Goal: Check status: Check status

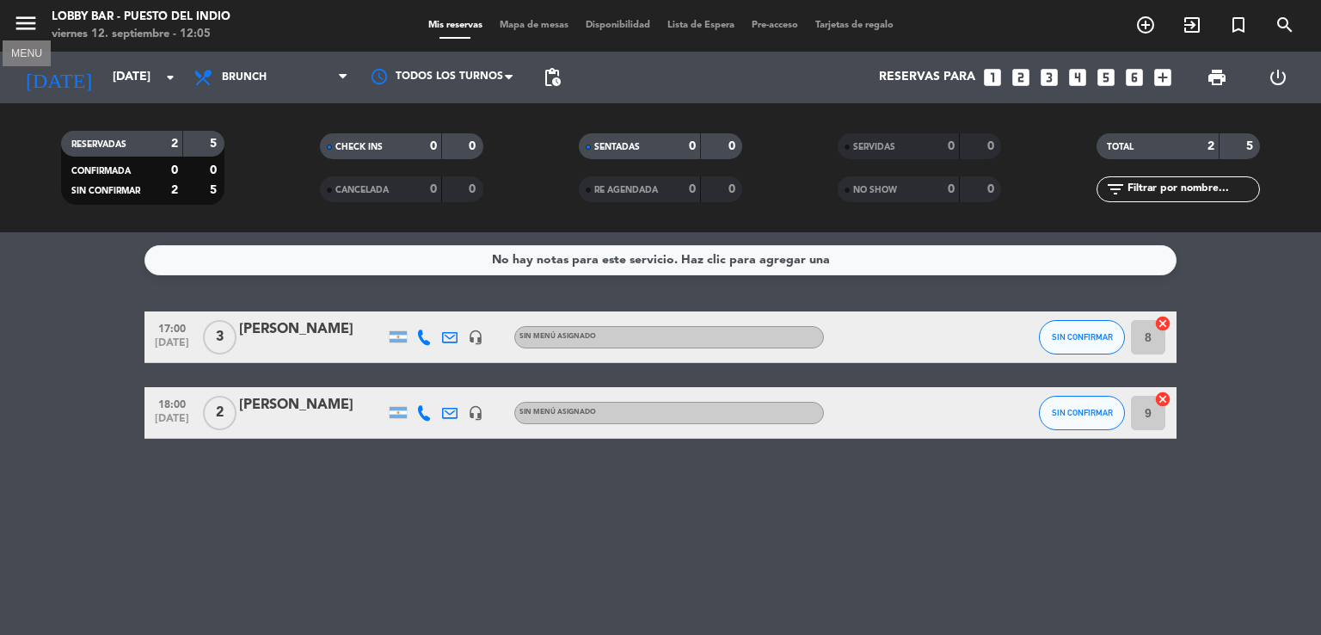
click at [30, 28] on icon "menu" at bounding box center [26, 23] width 26 height 26
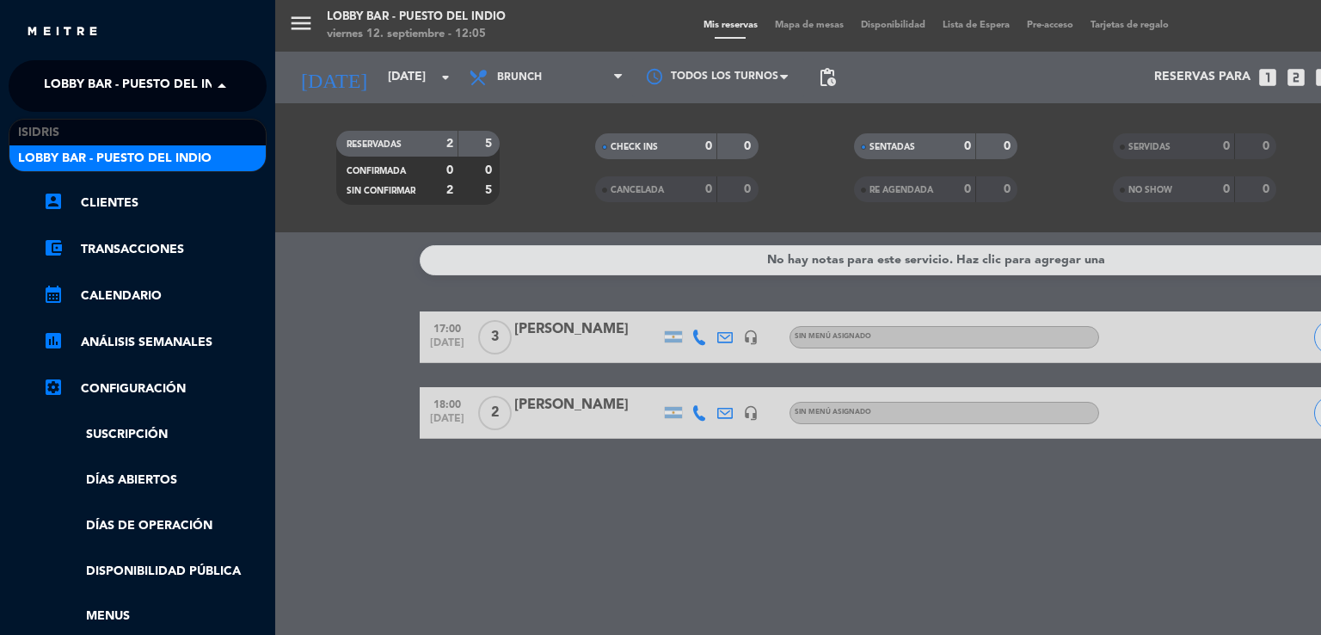
click at [199, 82] on span "Lobby Bar - Puesto del Indio" at bounding box center [140, 86] width 193 height 36
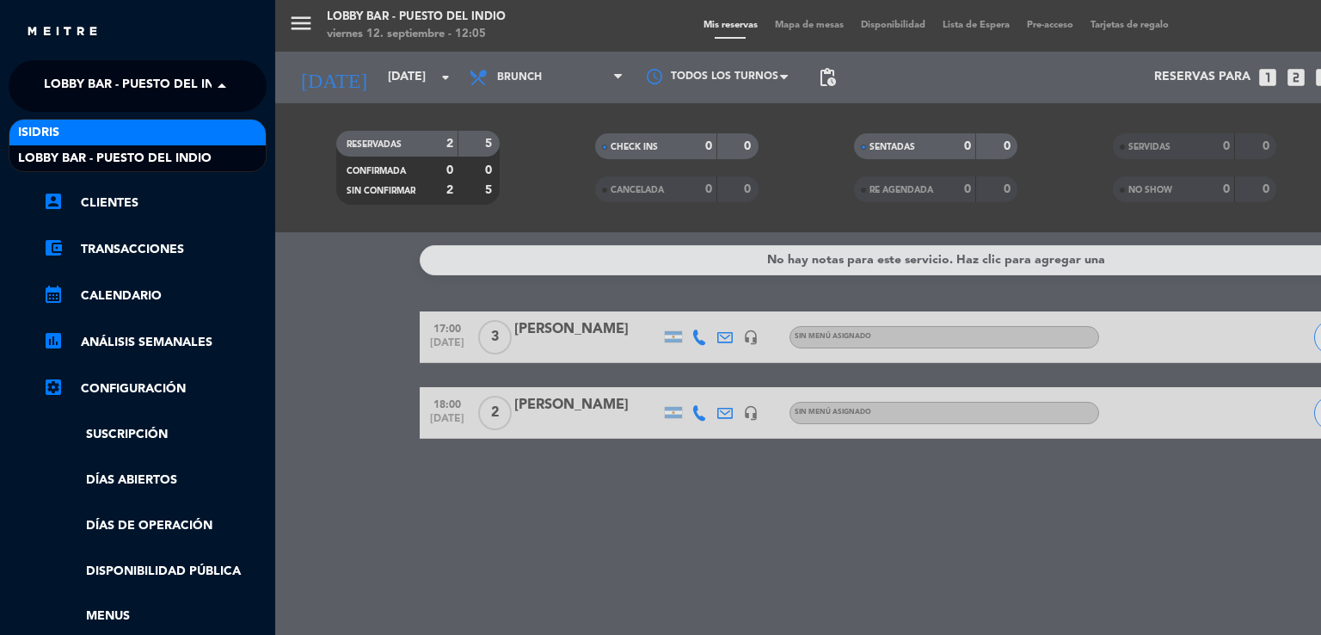
click at [205, 143] on div "isidris" at bounding box center [137, 133] width 256 height 26
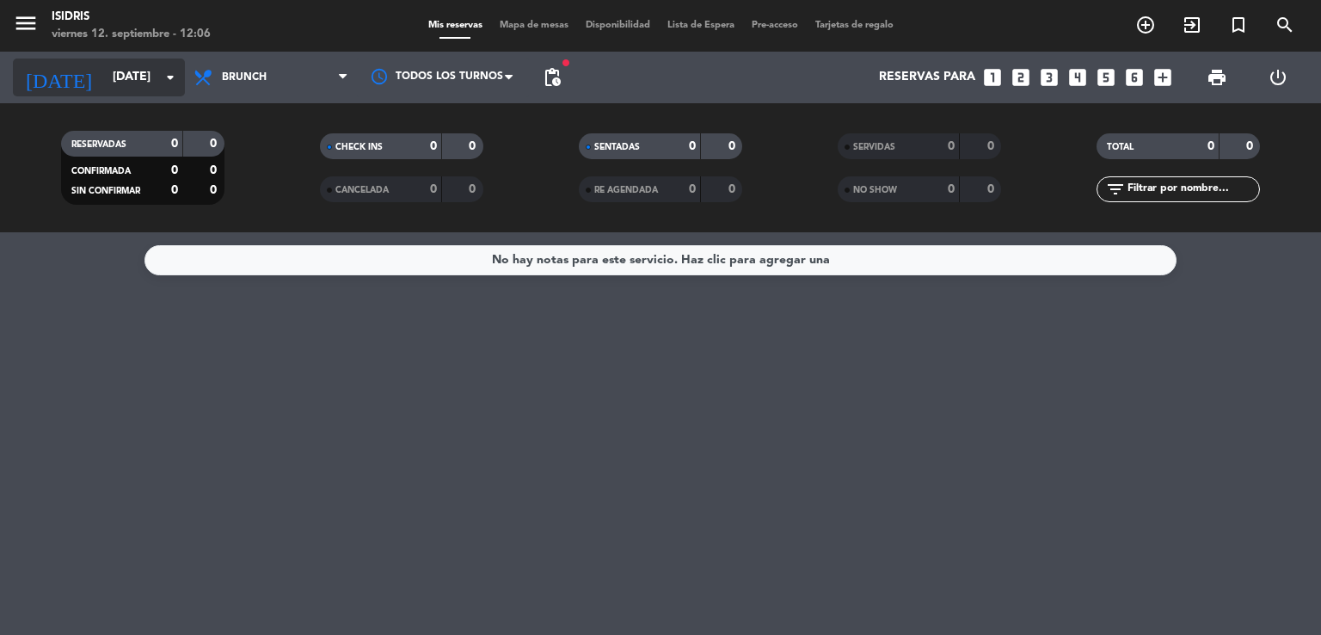
click at [175, 67] on icon "arrow_drop_down" at bounding box center [170, 77] width 21 height 21
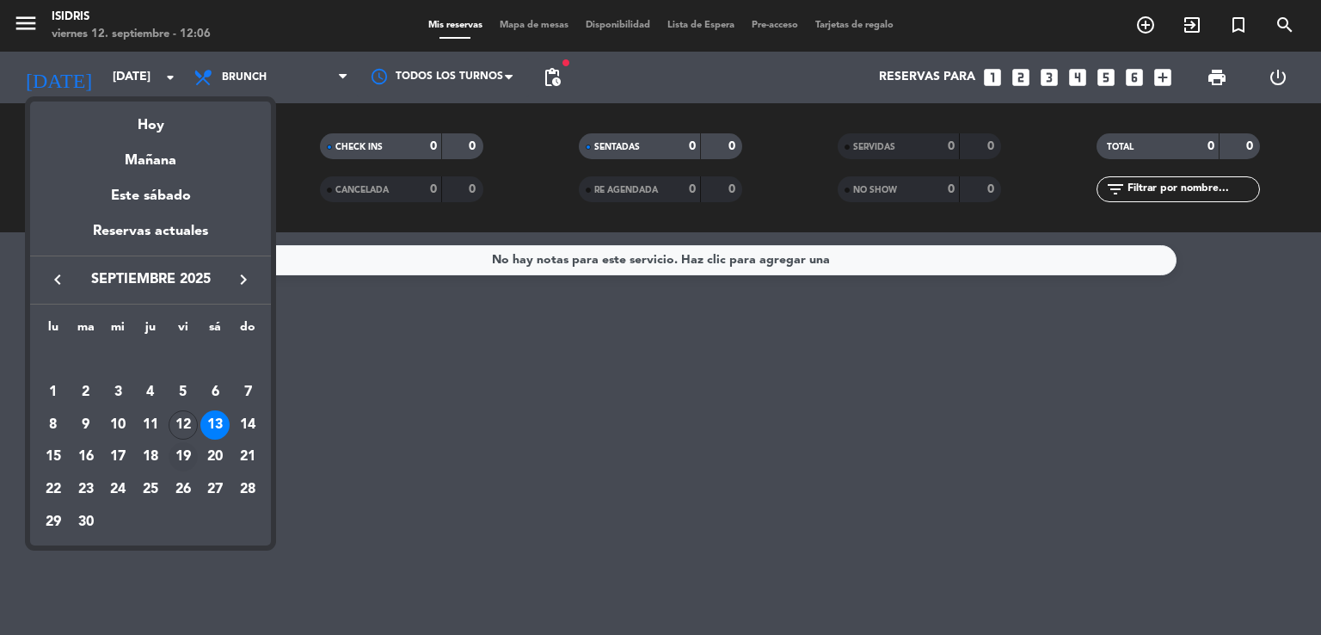
click at [181, 442] on div "19" at bounding box center [183, 456] width 29 height 29
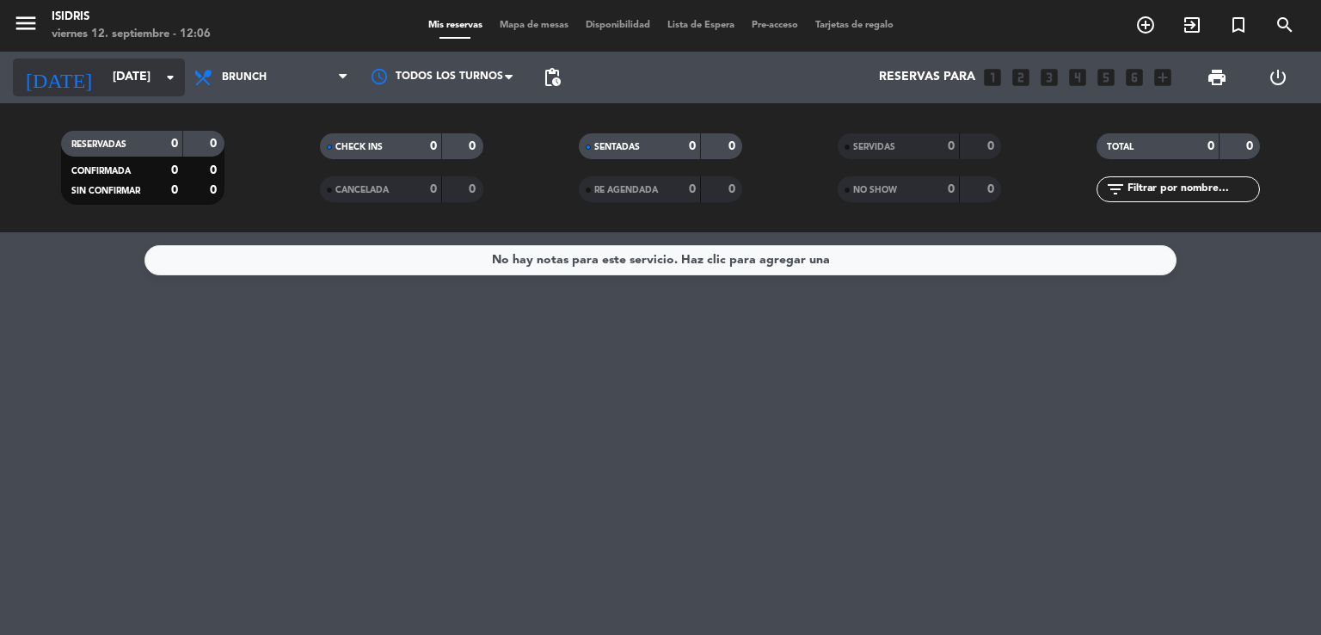
click at [110, 78] on input "[DATE]" at bounding box center [185, 77] width 163 height 31
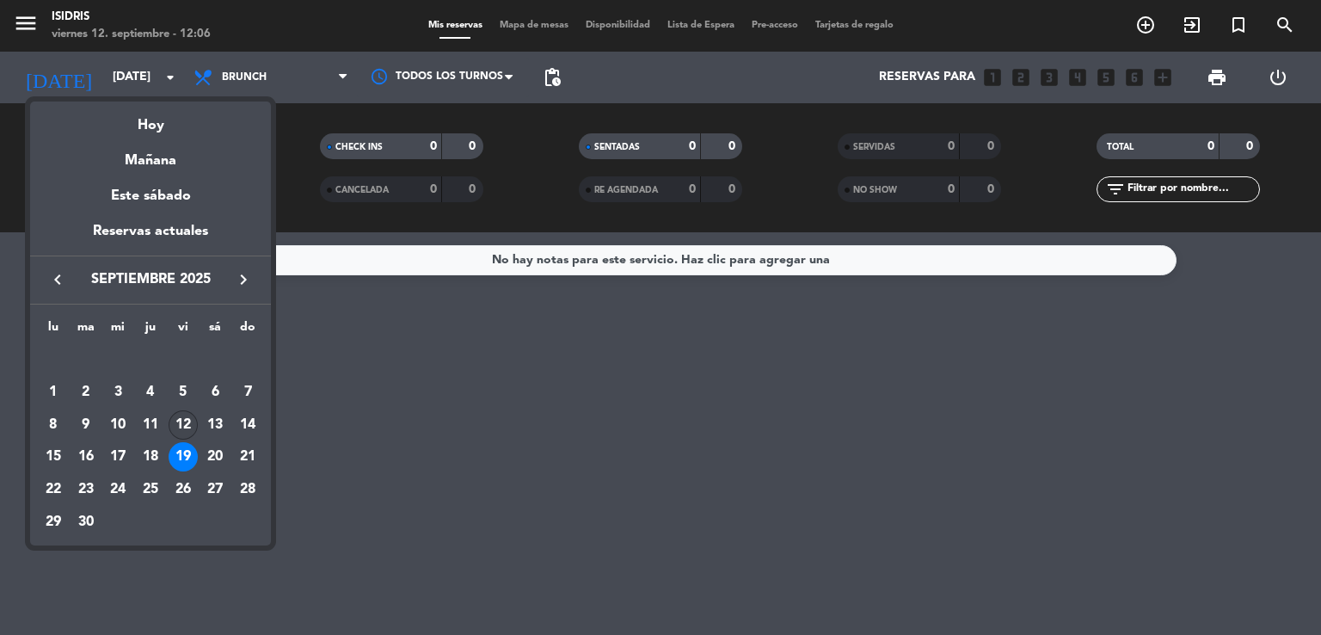
click at [175, 417] on div "12" at bounding box center [183, 424] width 29 height 29
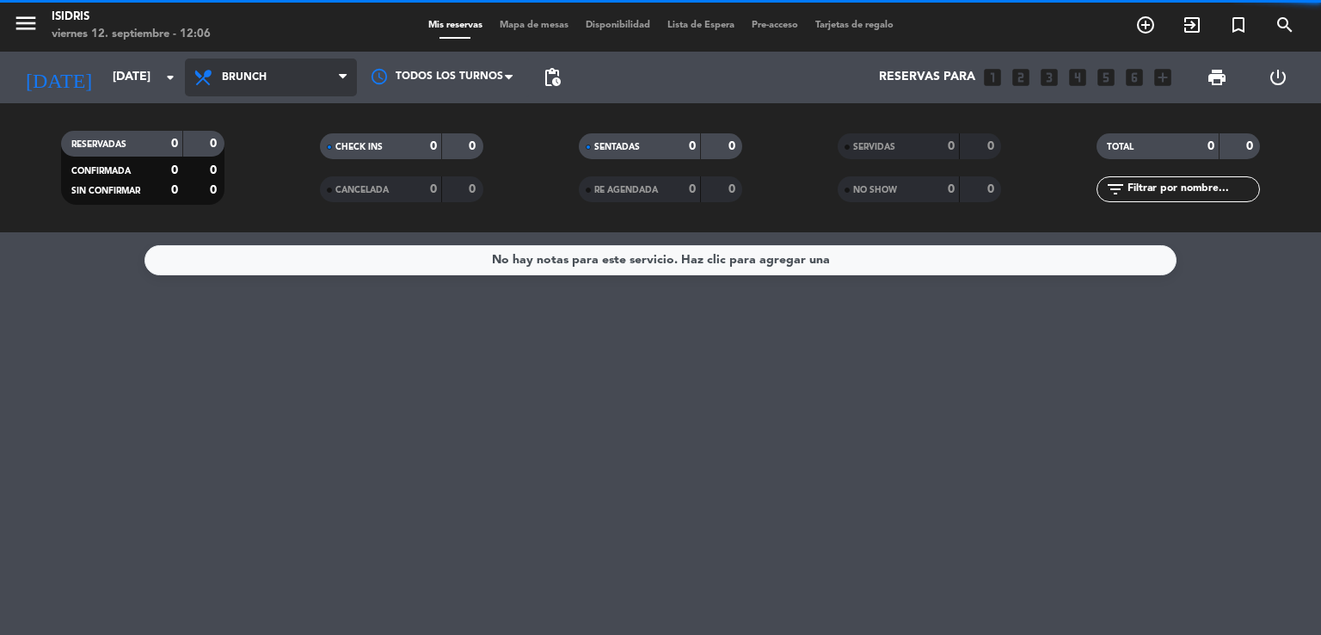
click at [261, 81] on span "Brunch" at bounding box center [244, 77] width 45 height 12
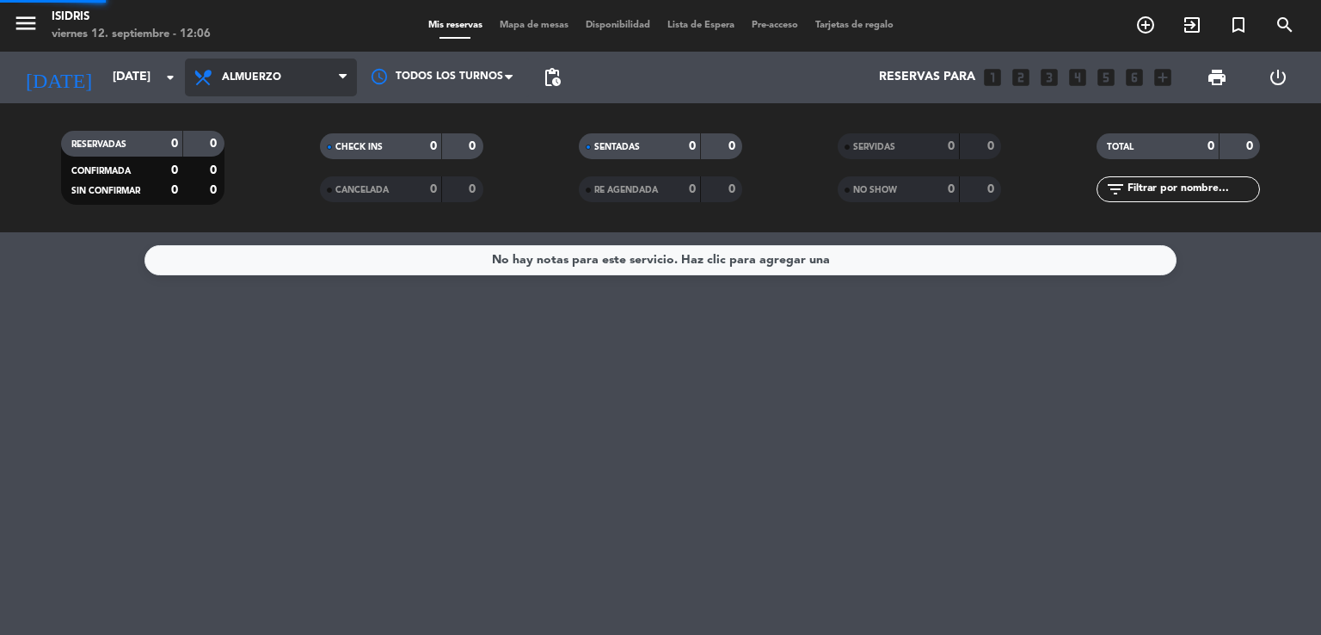
click at [272, 188] on div "menu isidris [DATE] 12. septiembre - 12:06 Mis reservas Mapa de mesas Disponibi…" at bounding box center [660, 116] width 1321 height 232
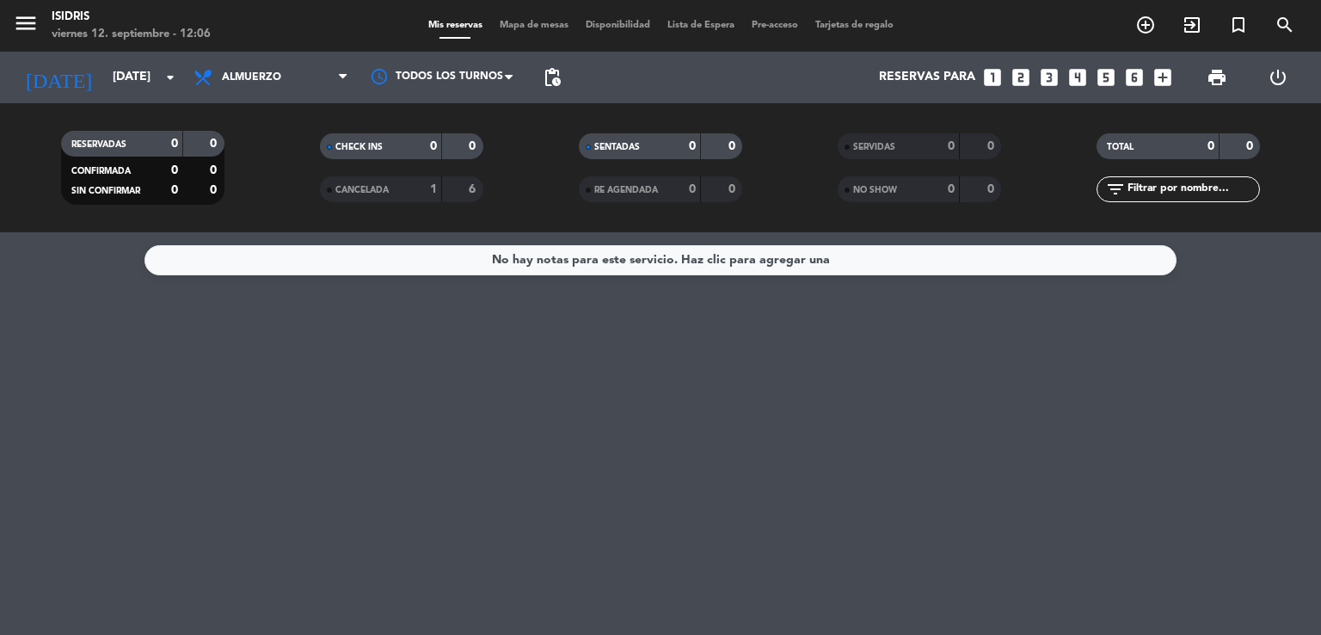
click at [280, 87] on span "Almuerzo" at bounding box center [271, 77] width 172 height 38
click at [265, 242] on ng-component "menu isidris [DATE] 12. septiembre - 12:06 Mis reservas Mapa de mesas Disponibi…" at bounding box center [660, 317] width 1321 height 635
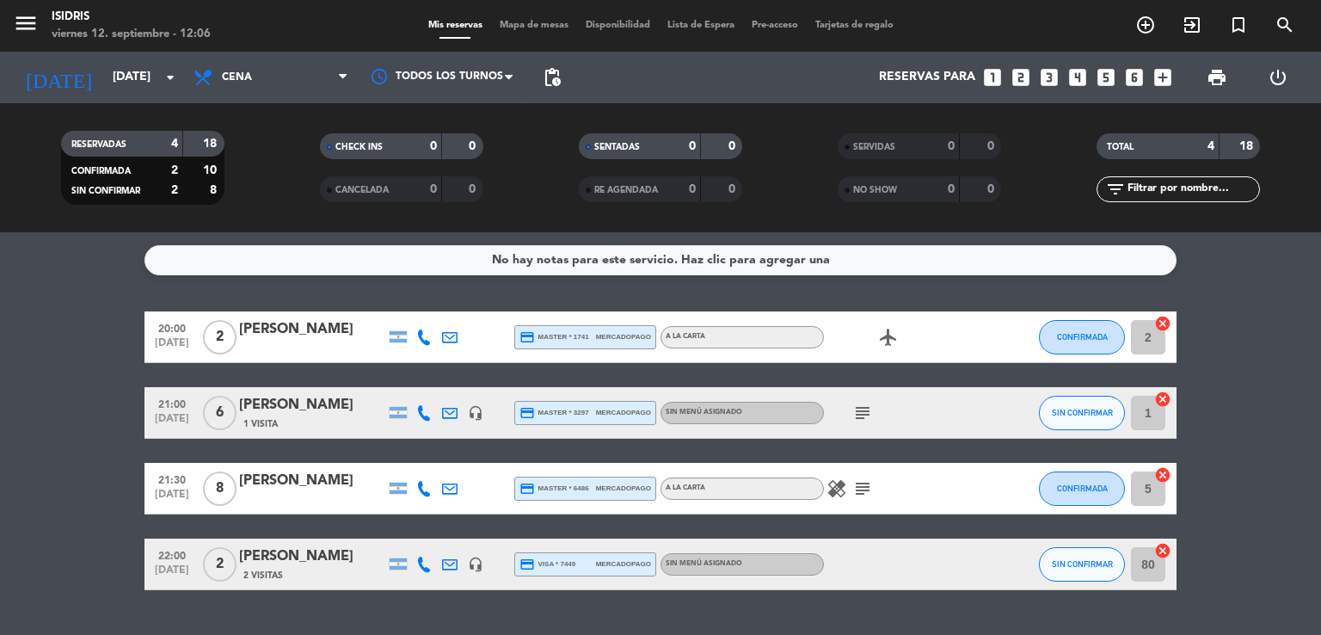
click at [52, 262] on service-notes "No hay notas para este servicio. Haz clic para agregar una" at bounding box center [660, 260] width 1321 height 30
click at [889, 339] on icon "airplanemode_active" at bounding box center [888, 337] width 21 height 21
click at [863, 417] on icon "subject" at bounding box center [862, 412] width 21 height 21
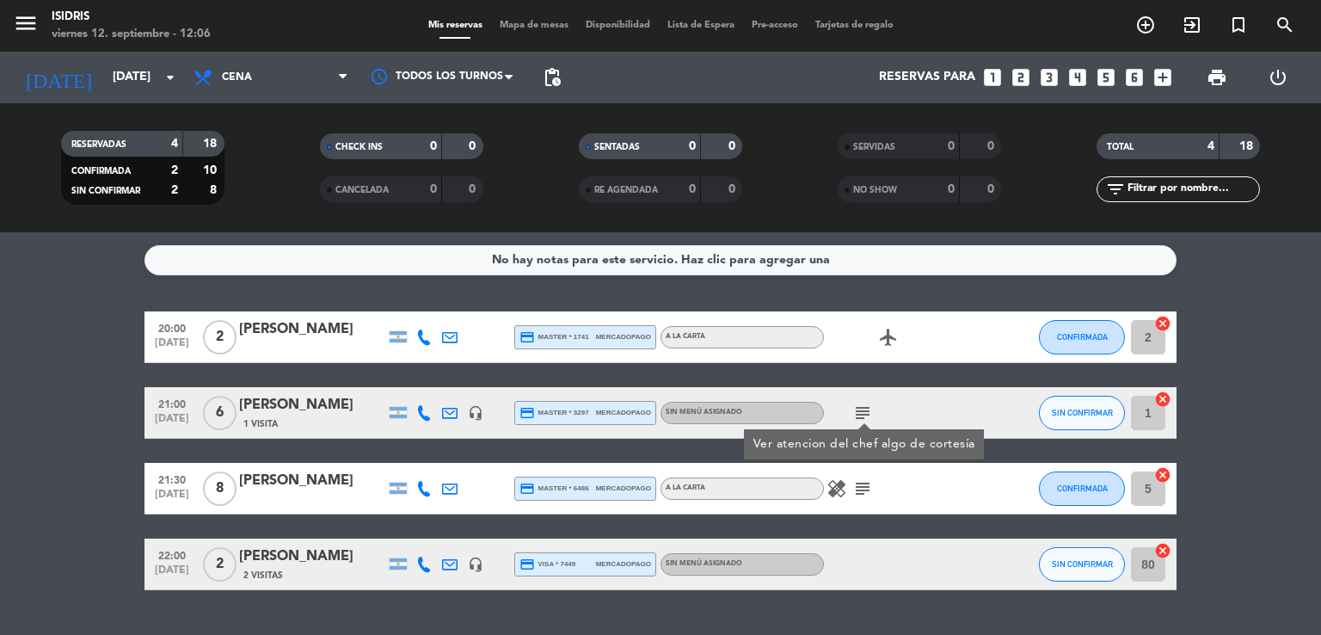
click at [863, 487] on icon "subject" at bounding box center [862, 488] width 21 height 21
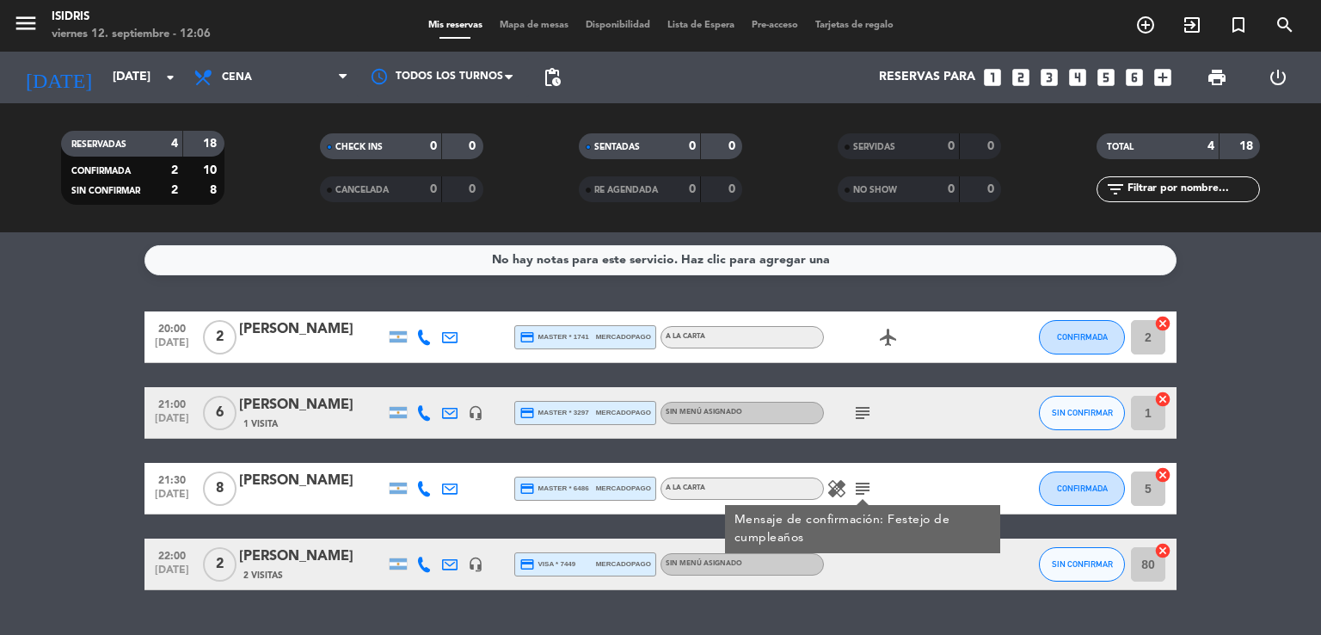
click at [832, 485] on icon "healing" at bounding box center [836, 488] width 21 height 21
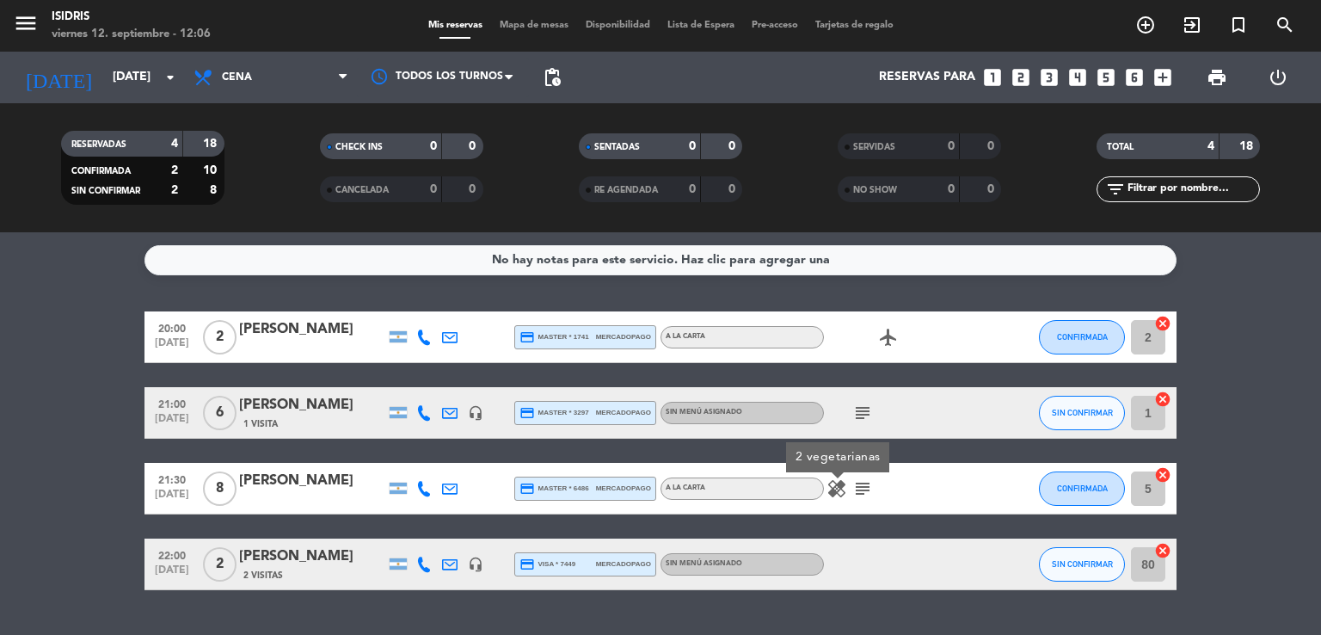
click at [83, 480] on bookings-row "20:00 [DATE] 2 [PERSON_NAME] credit_card master * 1741 mercadopago A LA CARTA a…" at bounding box center [660, 450] width 1321 height 279
click at [120, 90] on input "[DATE]" at bounding box center [185, 77] width 163 height 31
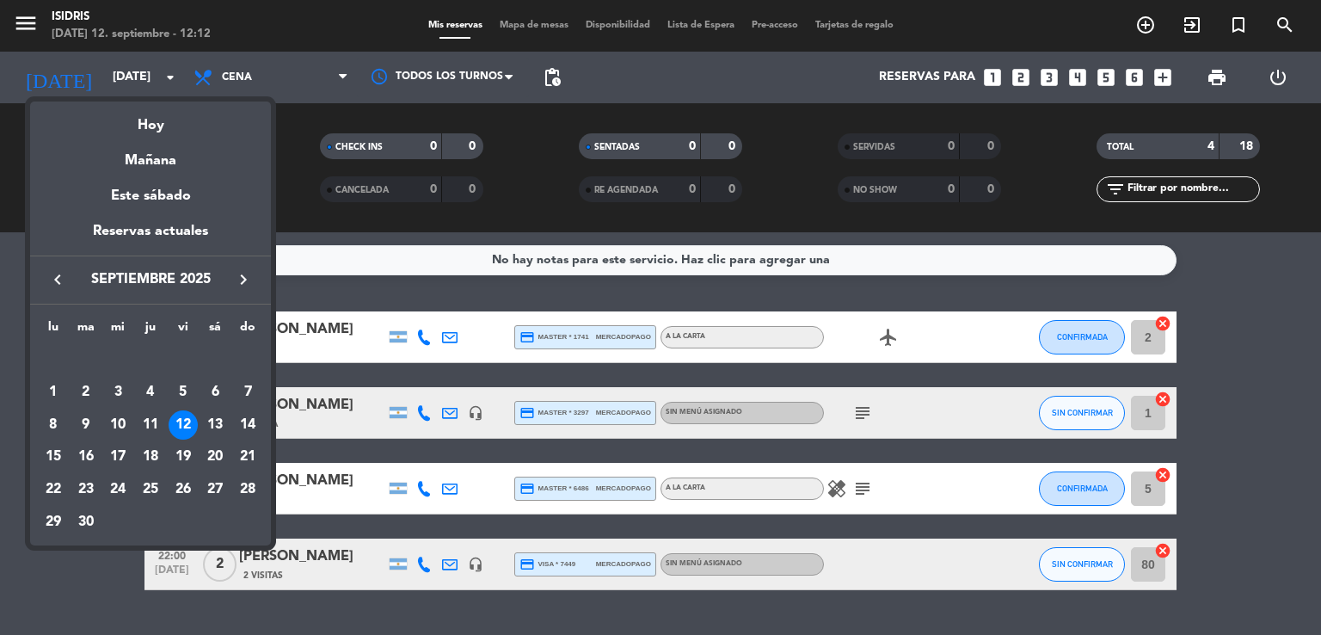
click at [316, 98] on div at bounding box center [660, 317] width 1321 height 635
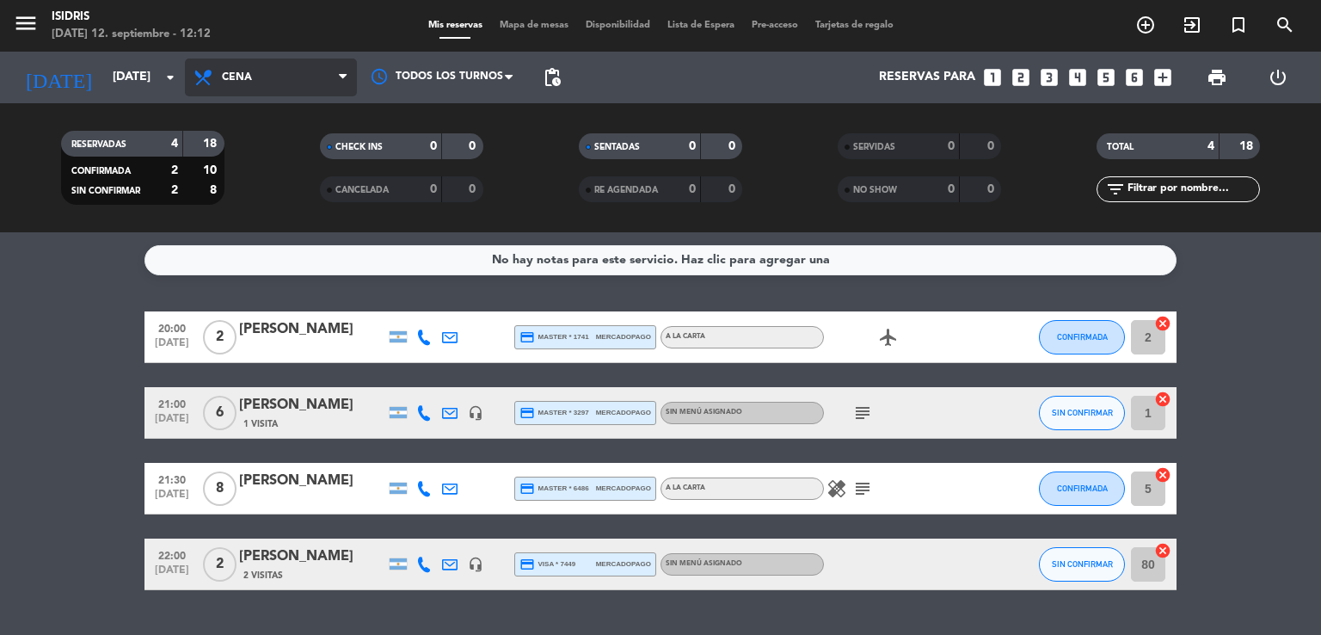
click at [310, 84] on span "Cena" at bounding box center [271, 77] width 172 height 38
click at [318, 207] on div "menu isidris [DATE] 12. septiembre - 12:12 Mis reservas Mapa de mesas Disponibi…" at bounding box center [660, 116] width 1321 height 232
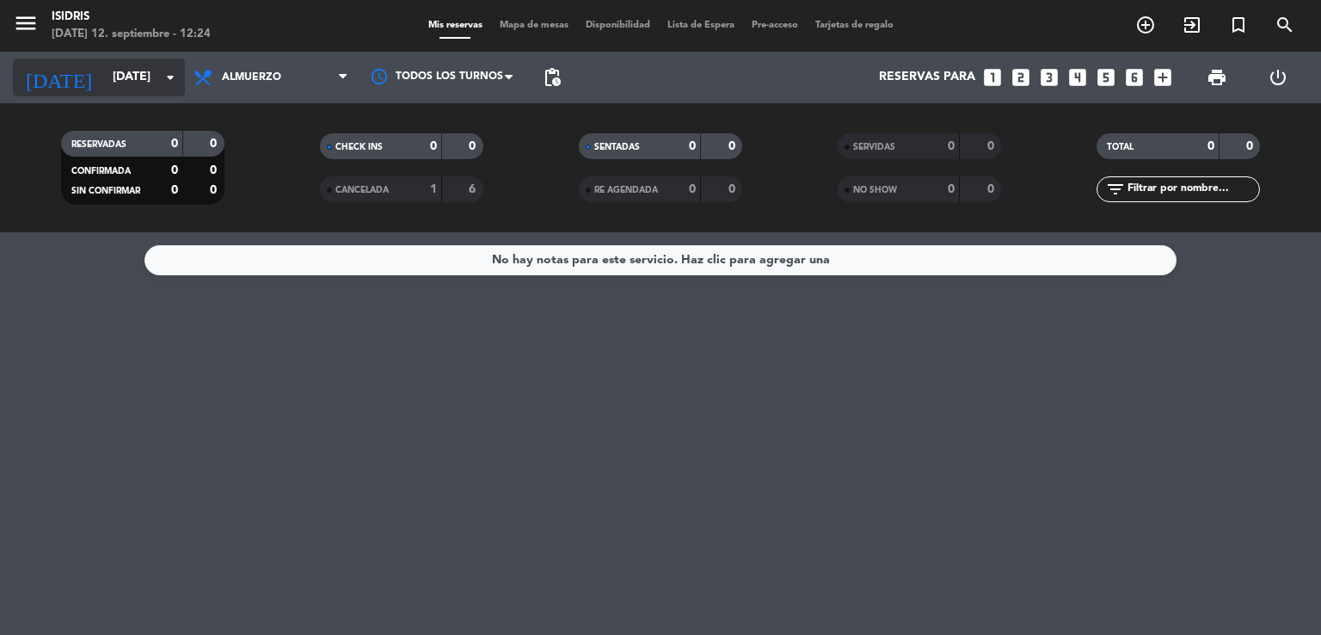
click at [104, 83] on input "[DATE]" at bounding box center [185, 77] width 163 height 31
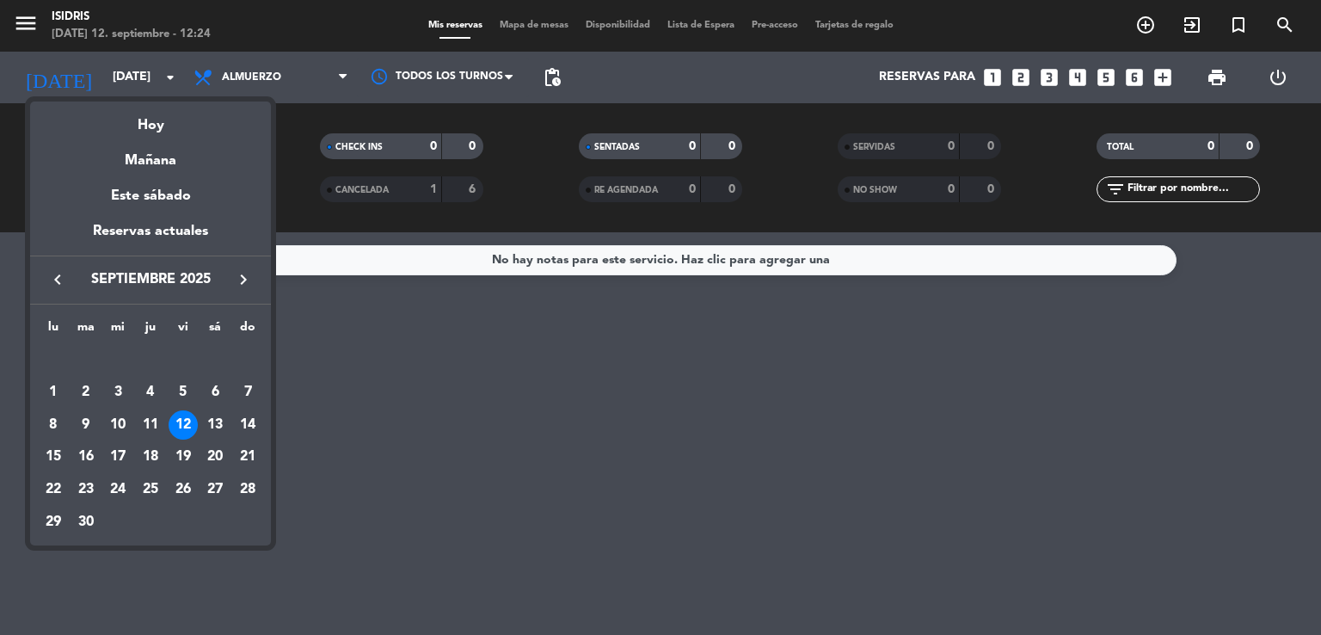
click at [476, 340] on div at bounding box center [660, 317] width 1321 height 635
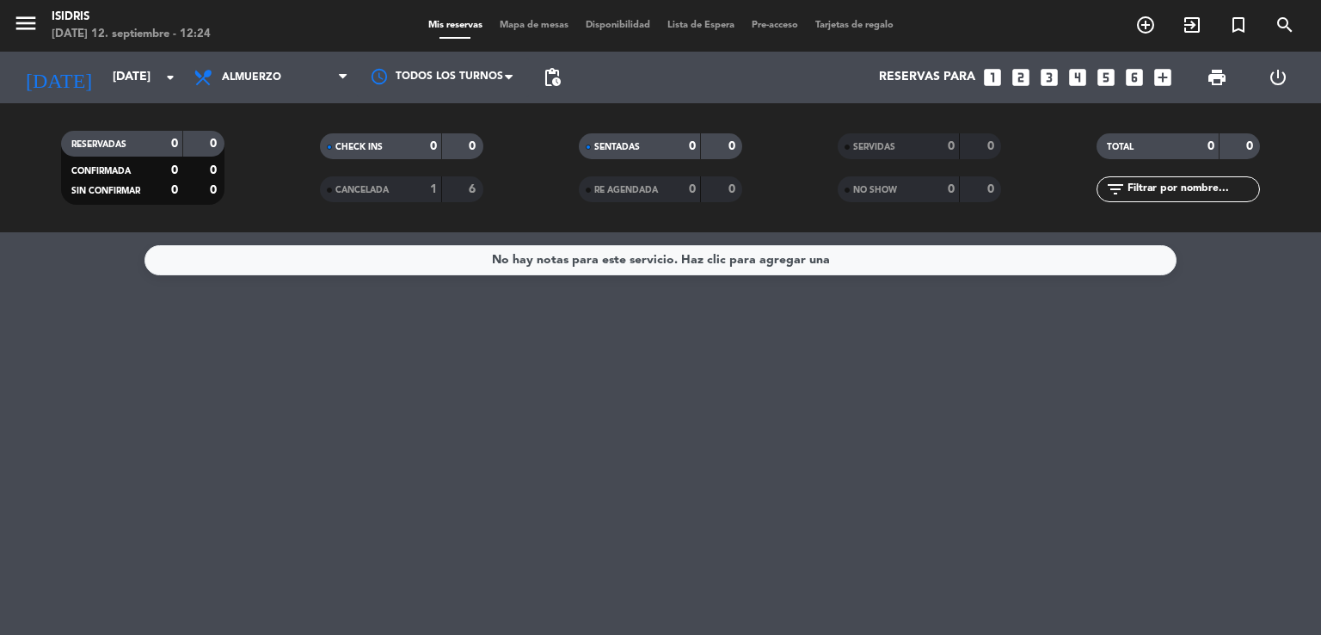
drag, startPoint x: 300, startPoint y: 73, endPoint x: 234, endPoint y: 96, distance: 70.2
click at [234, 96] on div "Todos los servicios Brunch Almuerzo Cena Almuerzo Todos los servicios Brunch Al…" at bounding box center [271, 78] width 172 height 52
click at [288, 83] on span "Almuerzo" at bounding box center [271, 77] width 172 height 38
click at [267, 218] on div "menu isidris [DATE] 12. septiembre - 12:24 Mis reservas Mapa de mesas Disponibi…" at bounding box center [660, 116] width 1321 height 232
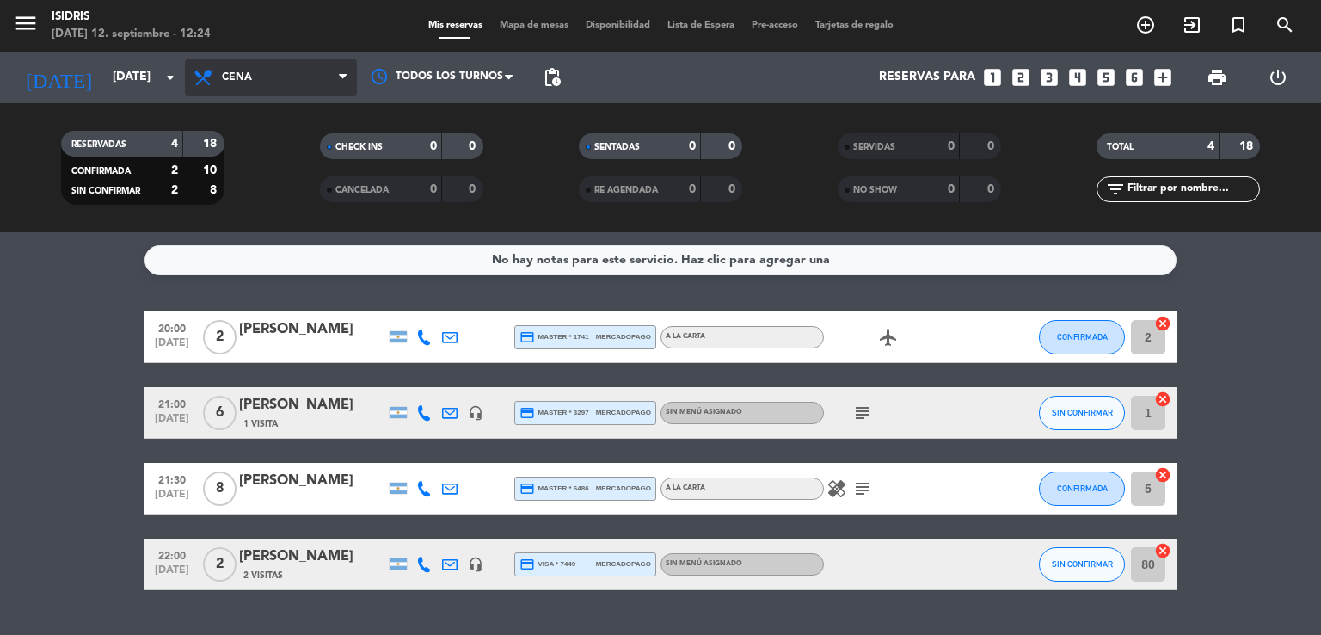
click at [270, 83] on span "Cena" at bounding box center [271, 77] width 172 height 38
click at [291, 198] on div "menu isidris [DATE] 12. septiembre - 12:24 Mis reservas Mapa de mesas Disponibi…" at bounding box center [660, 116] width 1321 height 232
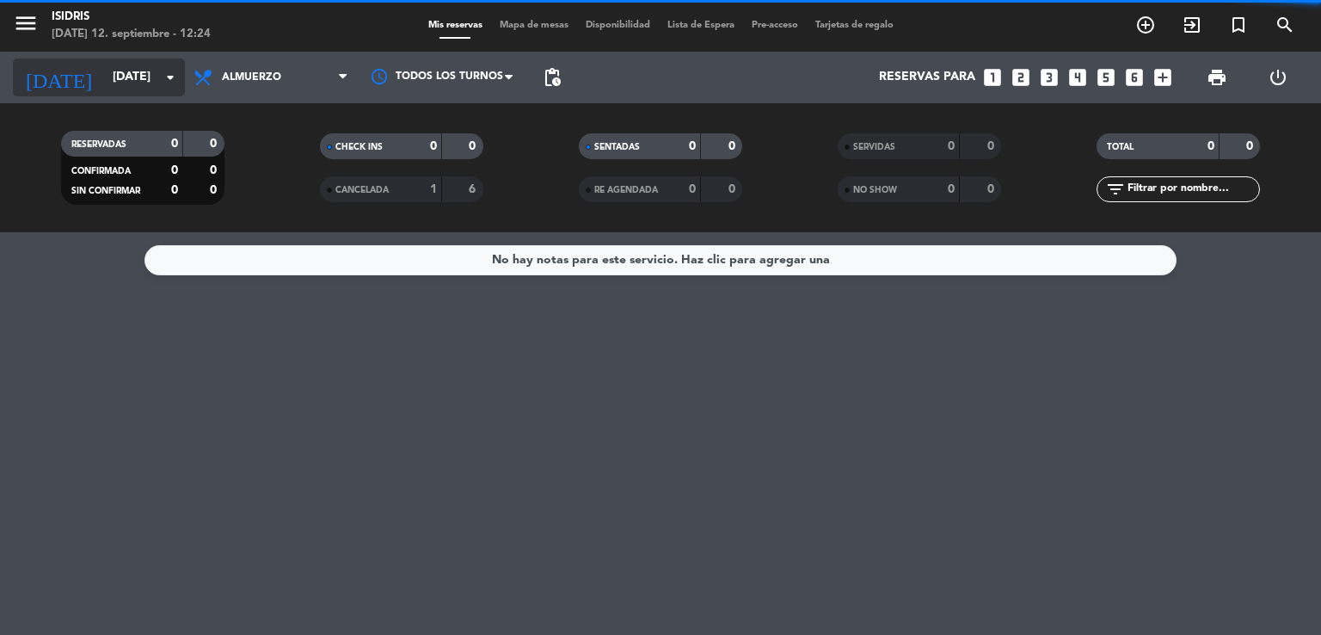
click at [118, 73] on input "[DATE]" at bounding box center [185, 77] width 163 height 31
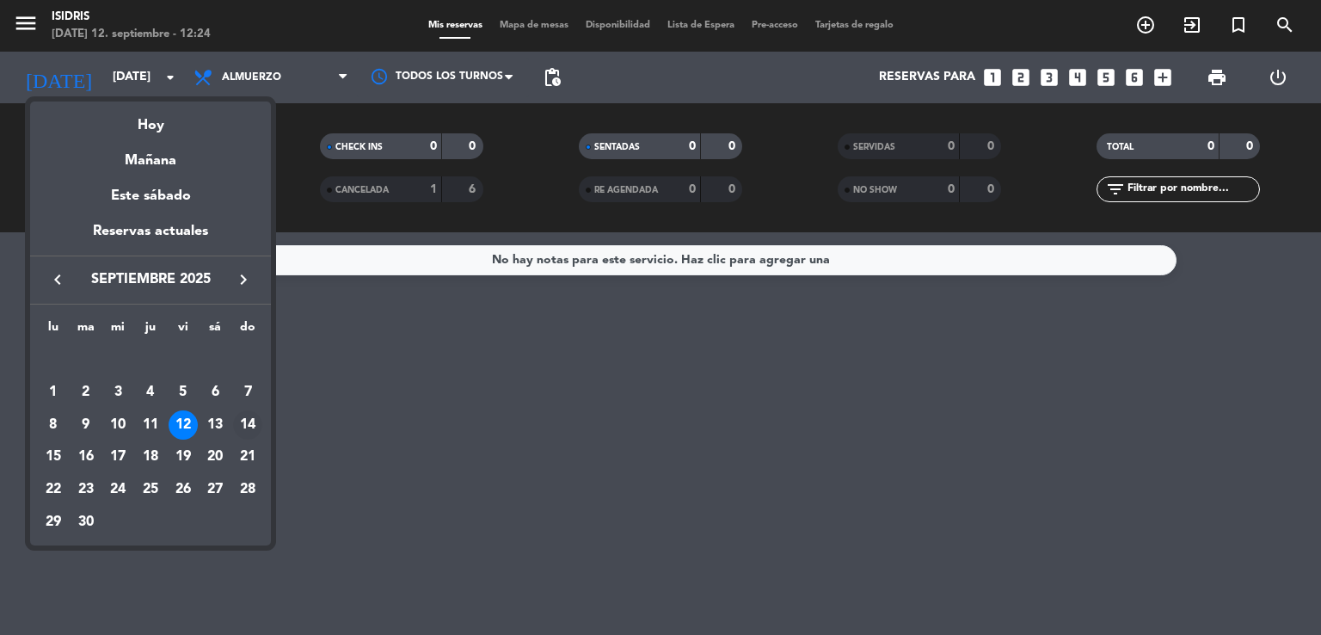
click at [259, 428] on div "14" at bounding box center [247, 424] width 29 height 29
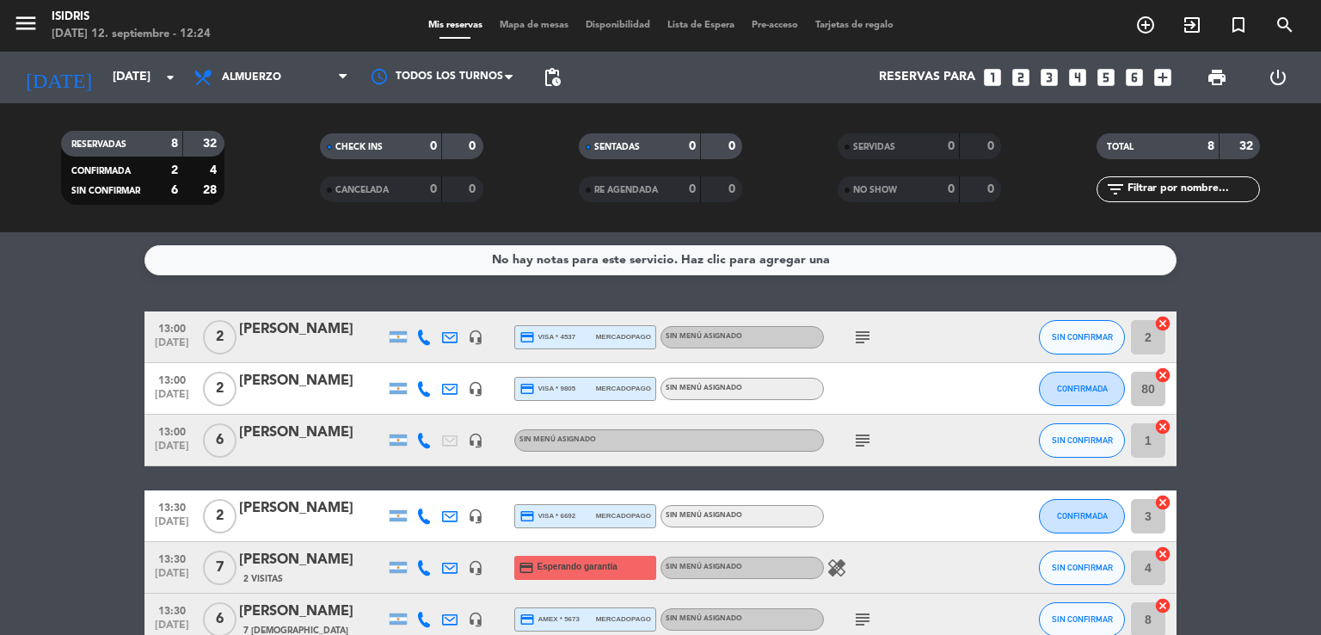
click at [59, 435] on bookings-row "13:00 [DATE] 2 [PERSON_NAME] headset_mic credit_card visa * 4537 mercadopago Si…" at bounding box center [660, 529] width 1321 height 437
click at [859, 338] on icon "subject" at bounding box center [862, 337] width 21 height 21
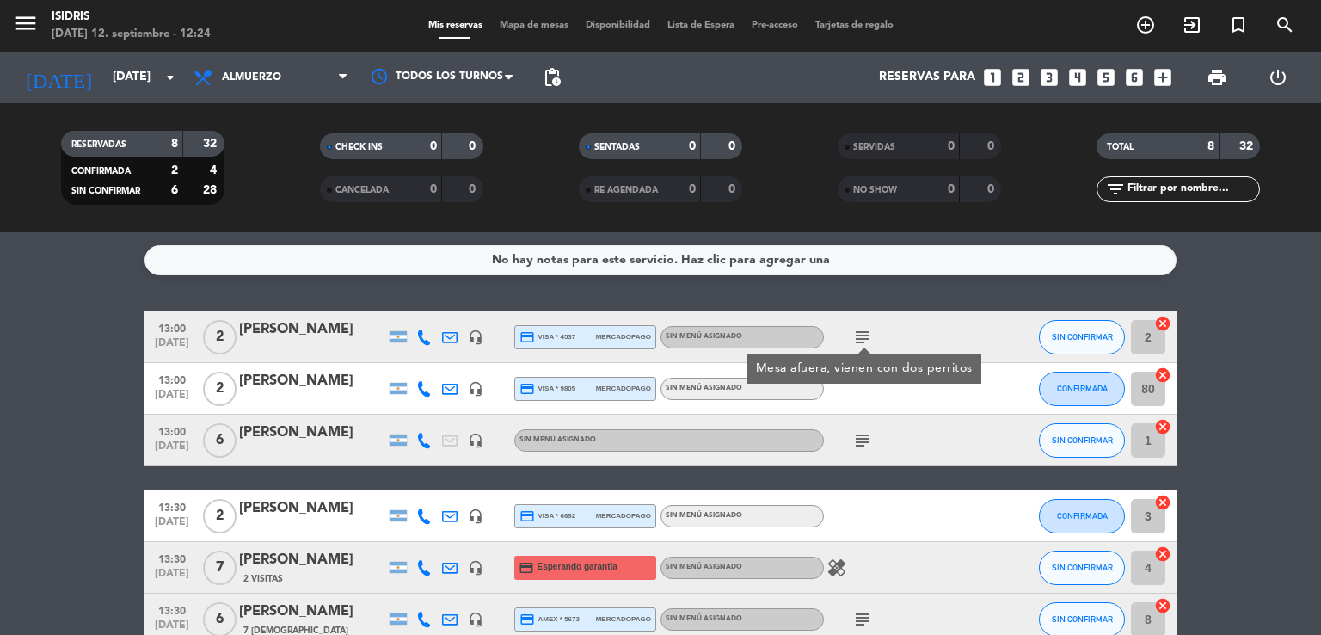
click at [862, 438] on icon "subject" at bounding box center [862, 440] width 21 height 21
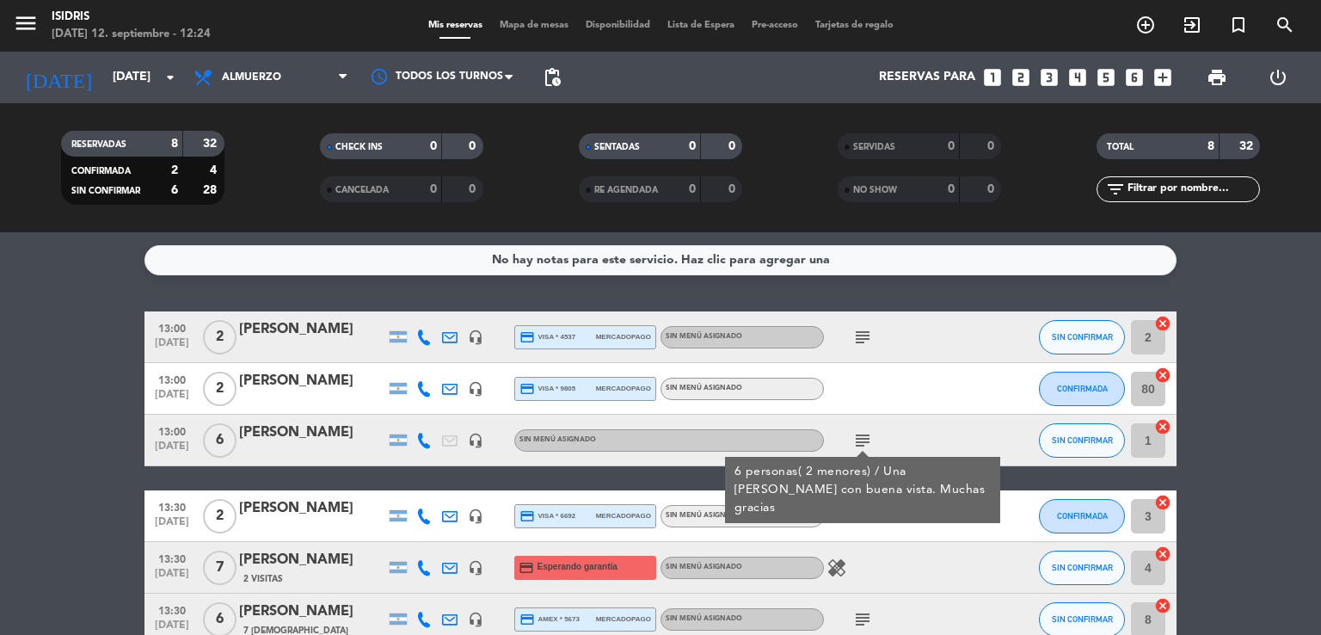
click at [959, 414] on div "subject 6 personas( 2 menores) / Una [PERSON_NAME] con buena vista. Muchas grac…" at bounding box center [901, 439] width 155 height 51
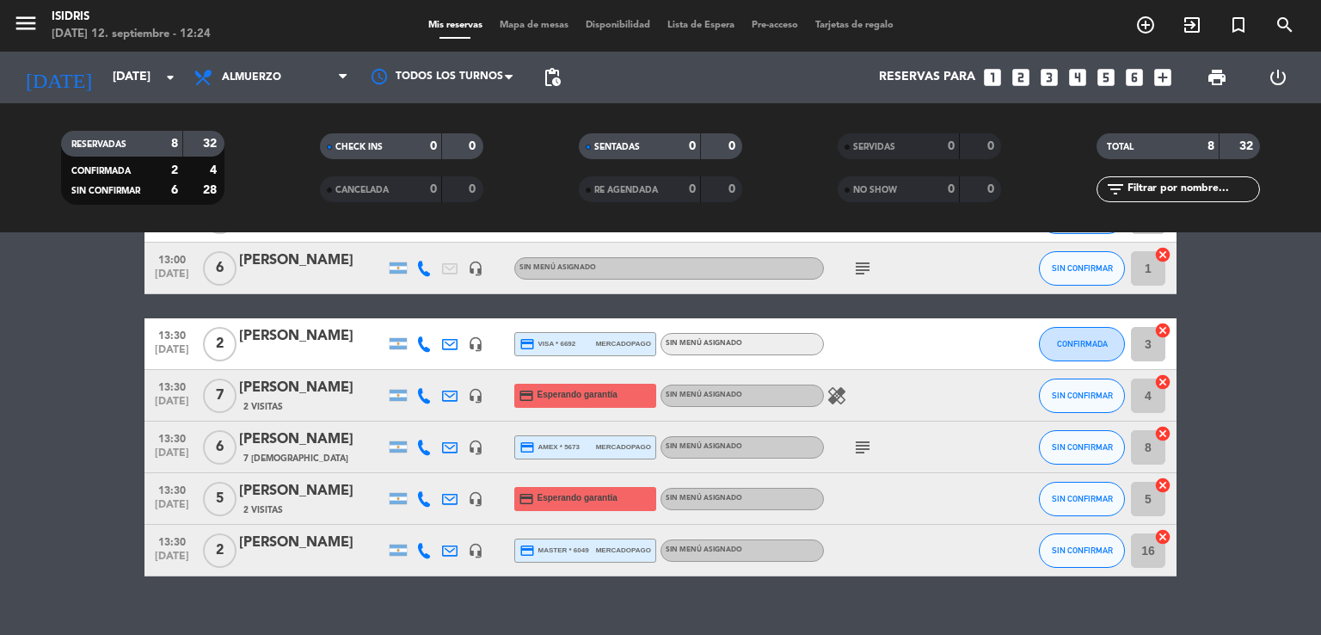
scroll to position [199, 0]
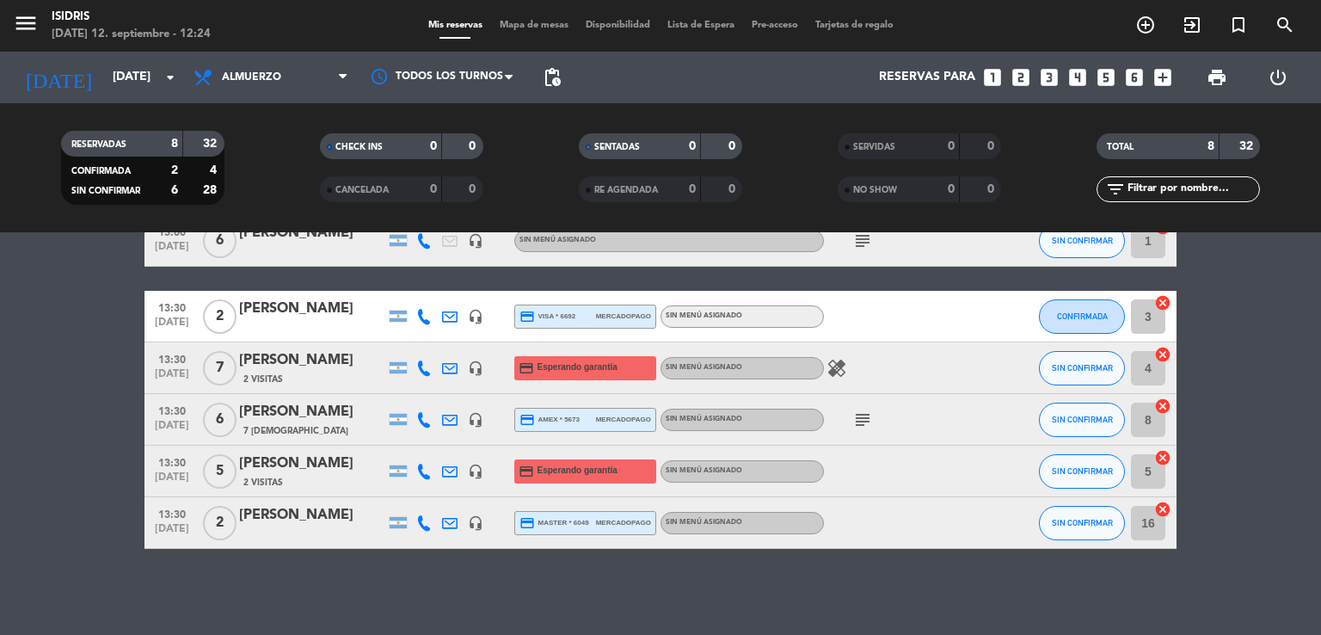
click at [839, 368] on icon "healing" at bounding box center [836, 368] width 21 height 21
click at [861, 417] on icon "subject" at bounding box center [862, 419] width 21 height 21
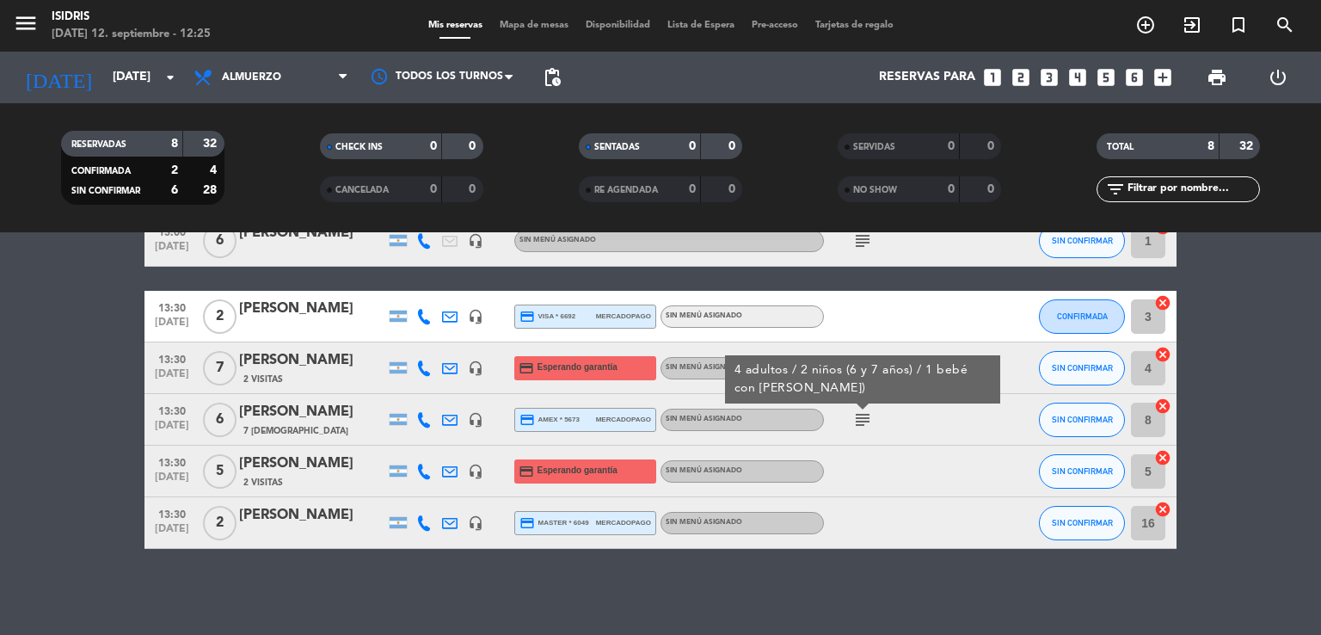
click at [95, 454] on bookings-row "13:00 [DATE] 2 [PERSON_NAME] headset_mic credit_card visa * 4537 mercadopago Si…" at bounding box center [660, 330] width 1321 height 437
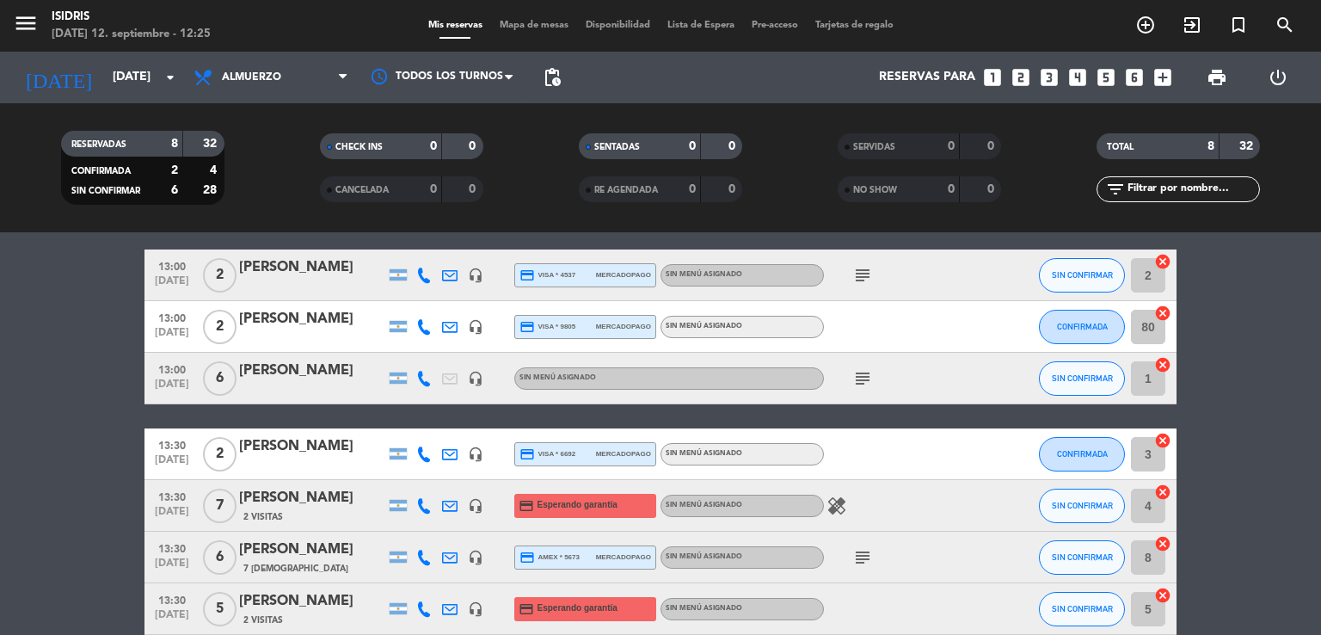
scroll to position [28, 0]
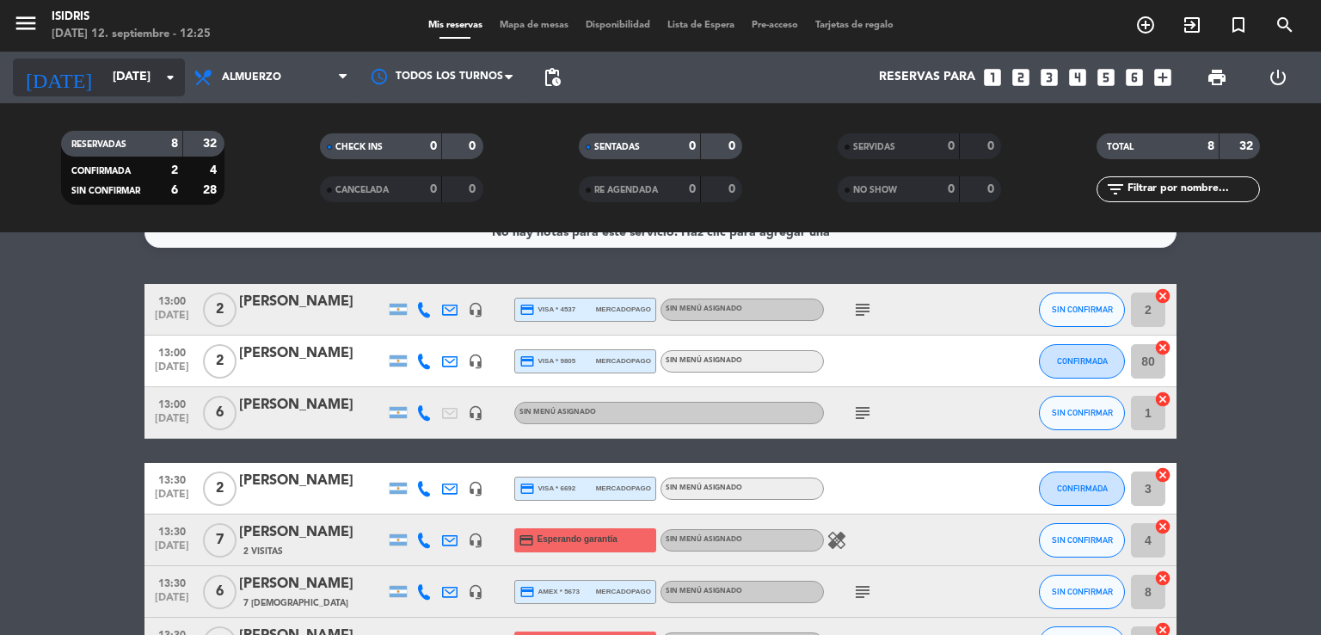
click at [168, 94] on div "[DATE] [DATE] arrow_drop_down" at bounding box center [99, 77] width 172 height 38
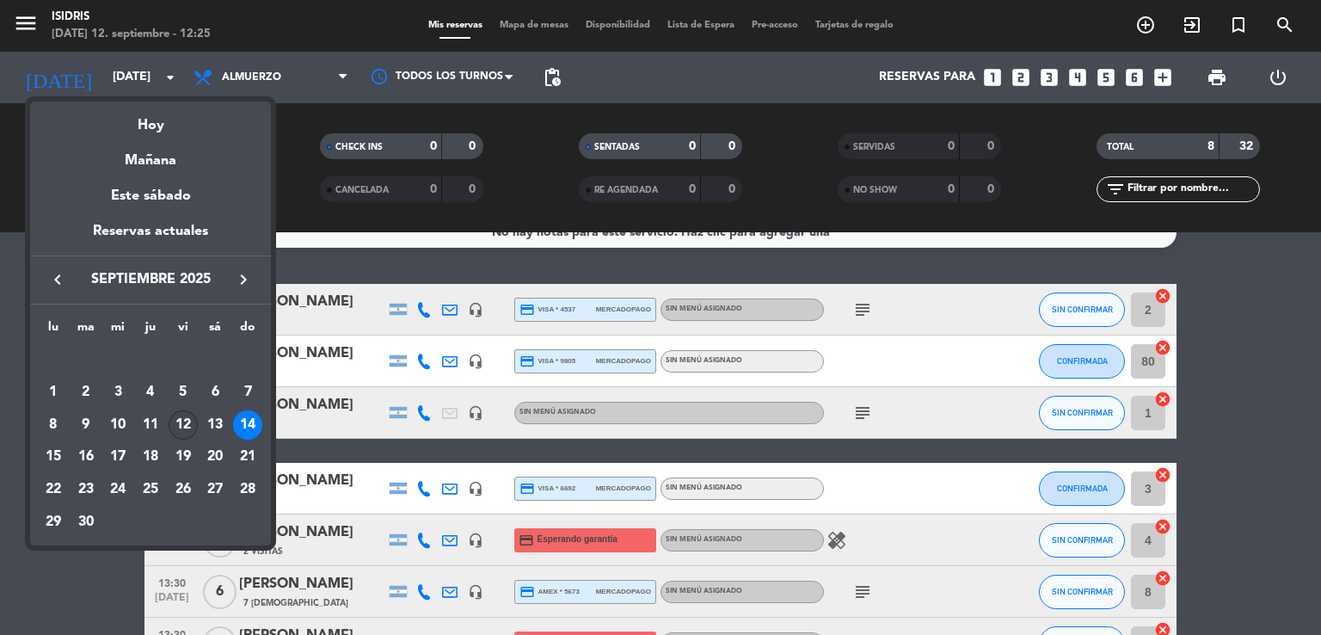
click at [187, 431] on div "12" at bounding box center [183, 424] width 29 height 29
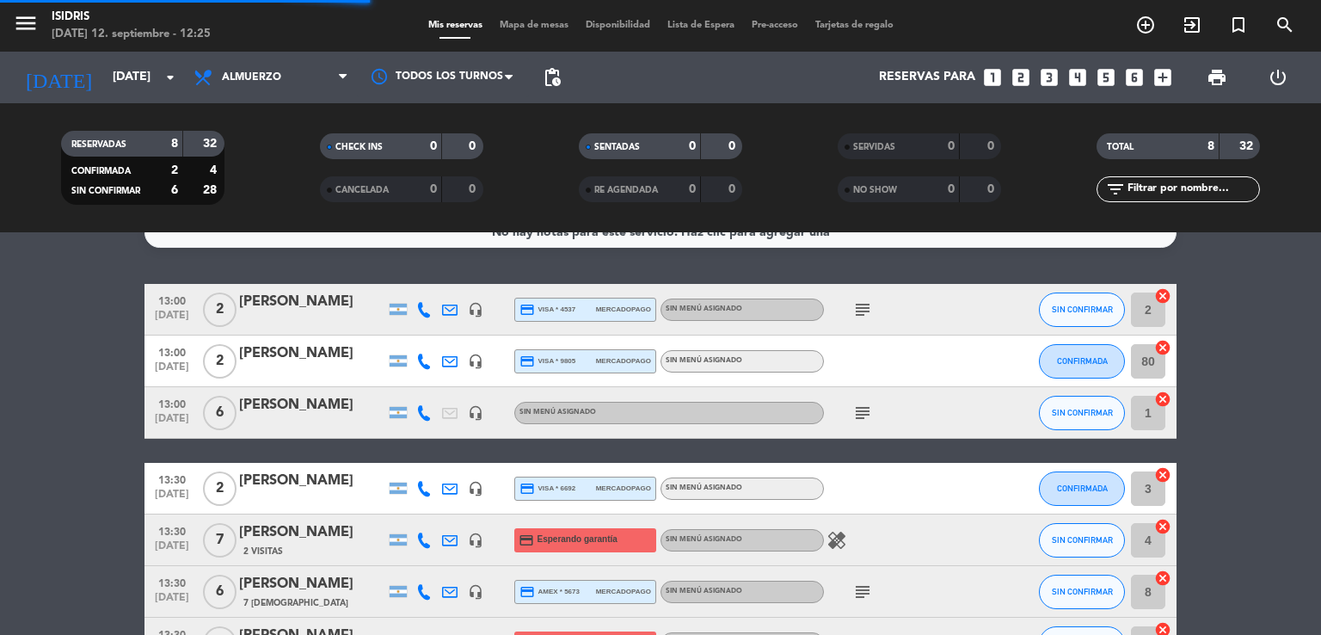
scroll to position [0, 0]
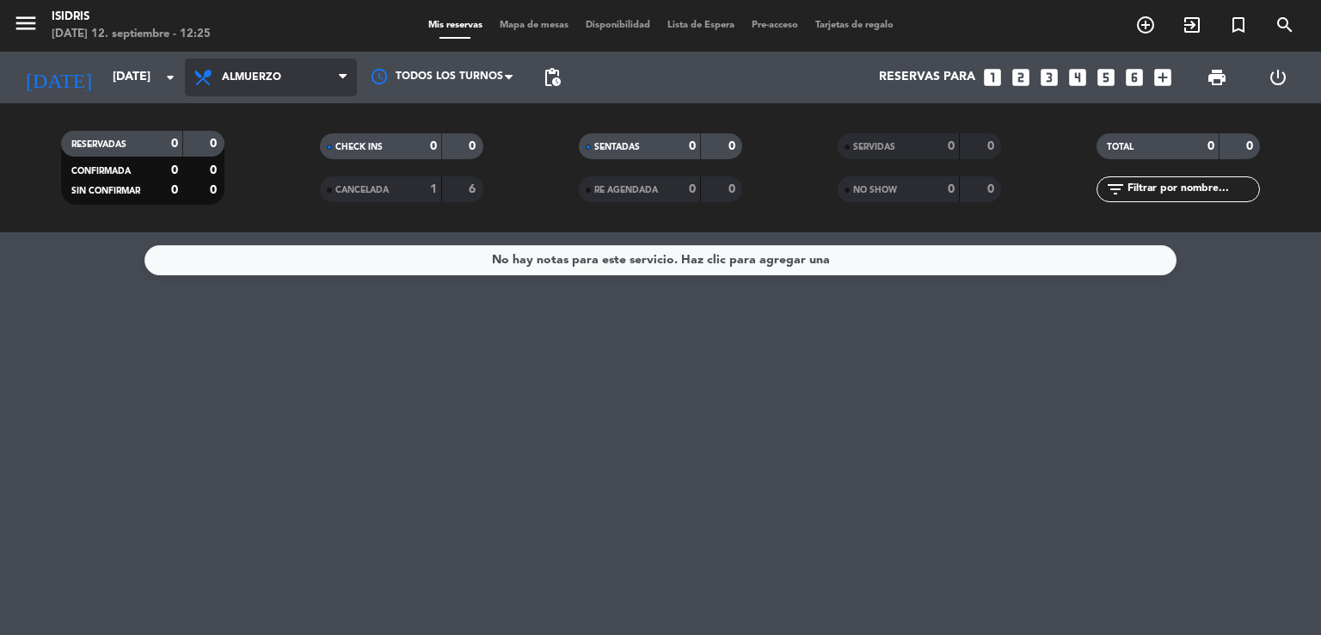
click at [303, 87] on span "Almuerzo" at bounding box center [271, 77] width 172 height 38
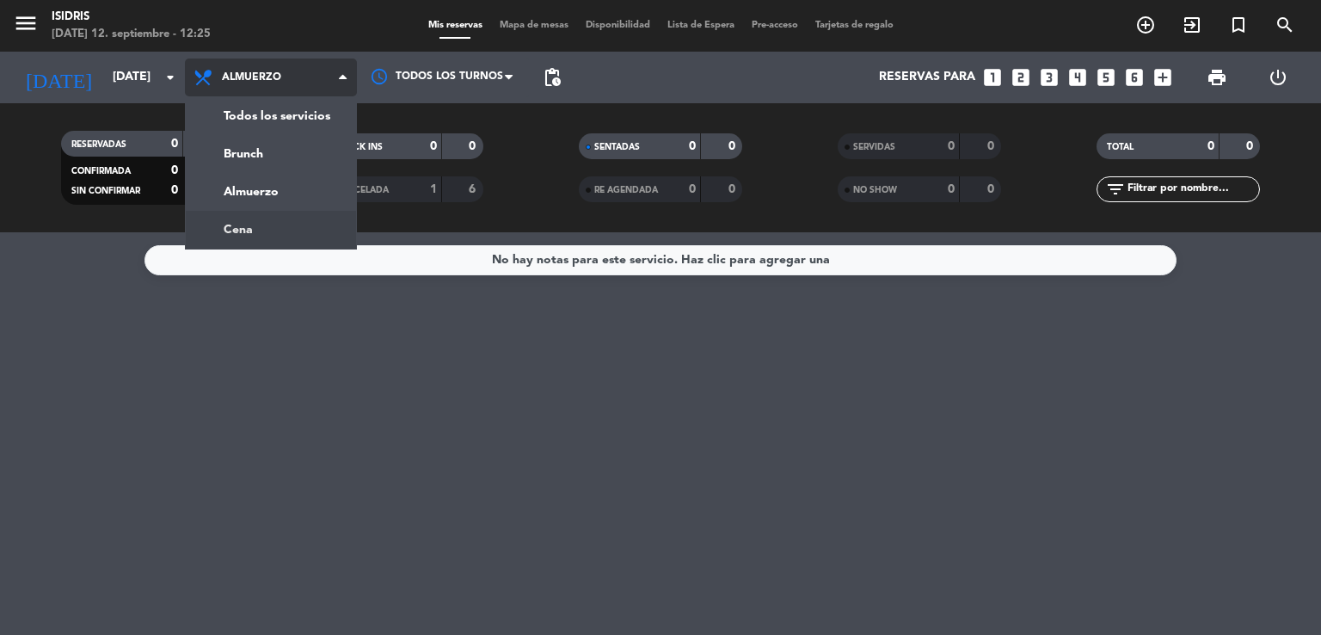
click at [285, 221] on div "menu isidris [DATE] 12. septiembre - 12:25 Mis reservas Mapa de mesas Disponibi…" at bounding box center [660, 116] width 1321 height 232
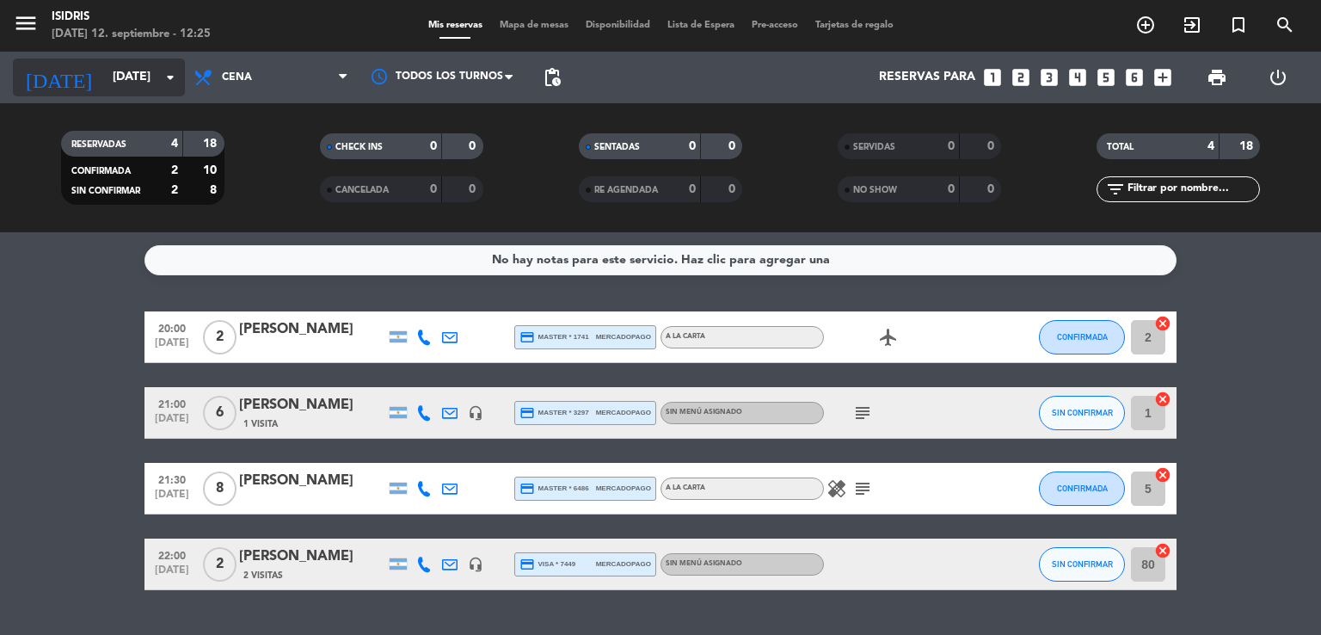
click at [157, 91] on input "[DATE]" at bounding box center [185, 77] width 163 height 31
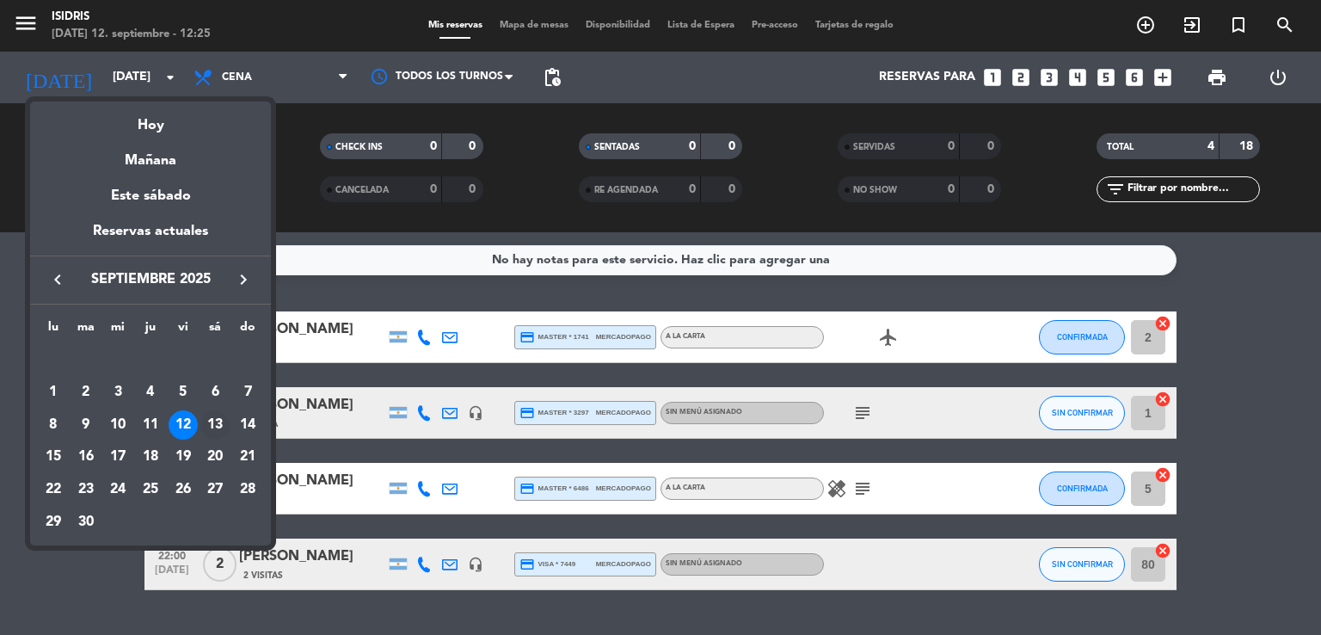
click at [212, 437] on div "13" at bounding box center [214, 424] width 29 height 29
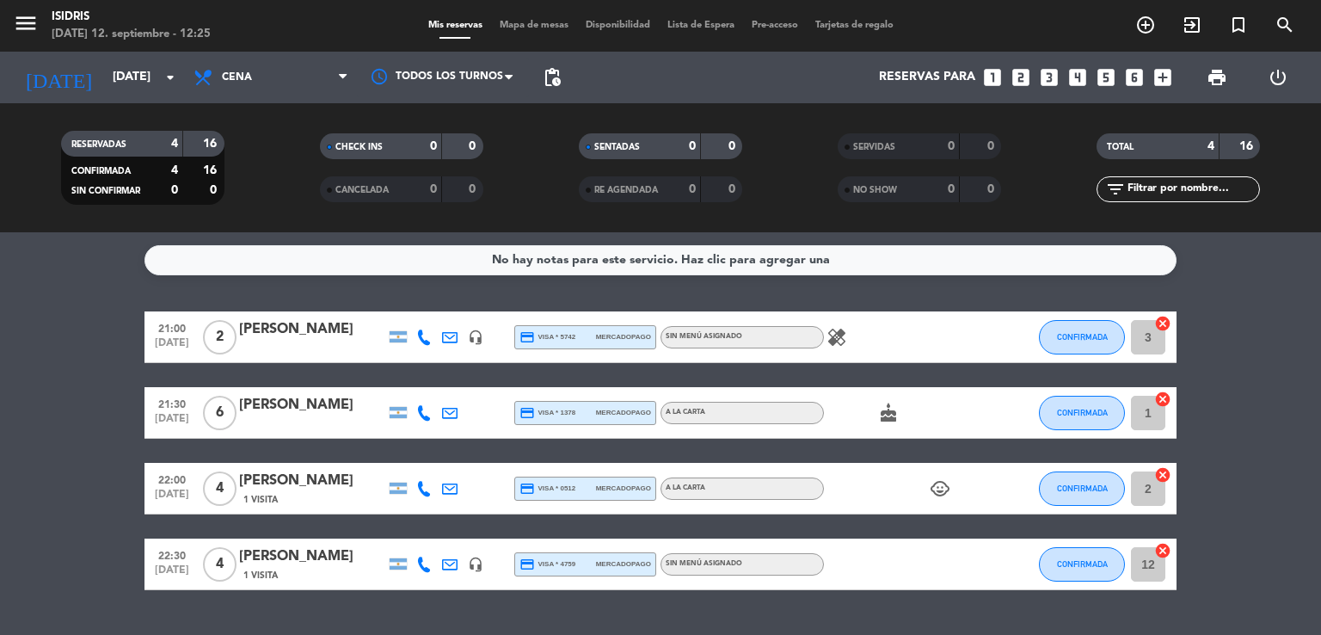
click at [891, 418] on icon "cake" at bounding box center [888, 412] width 21 height 21
click at [953, 490] on div "child_care" at bounding box center [901, 488] width 155 height 51
click at [935, 485] on icon "child_care" at bounding box center [939, 488] width 21 height 21
click at [840, 334] on icon "healing" at bounding box center [836, 337] width 21 height 21
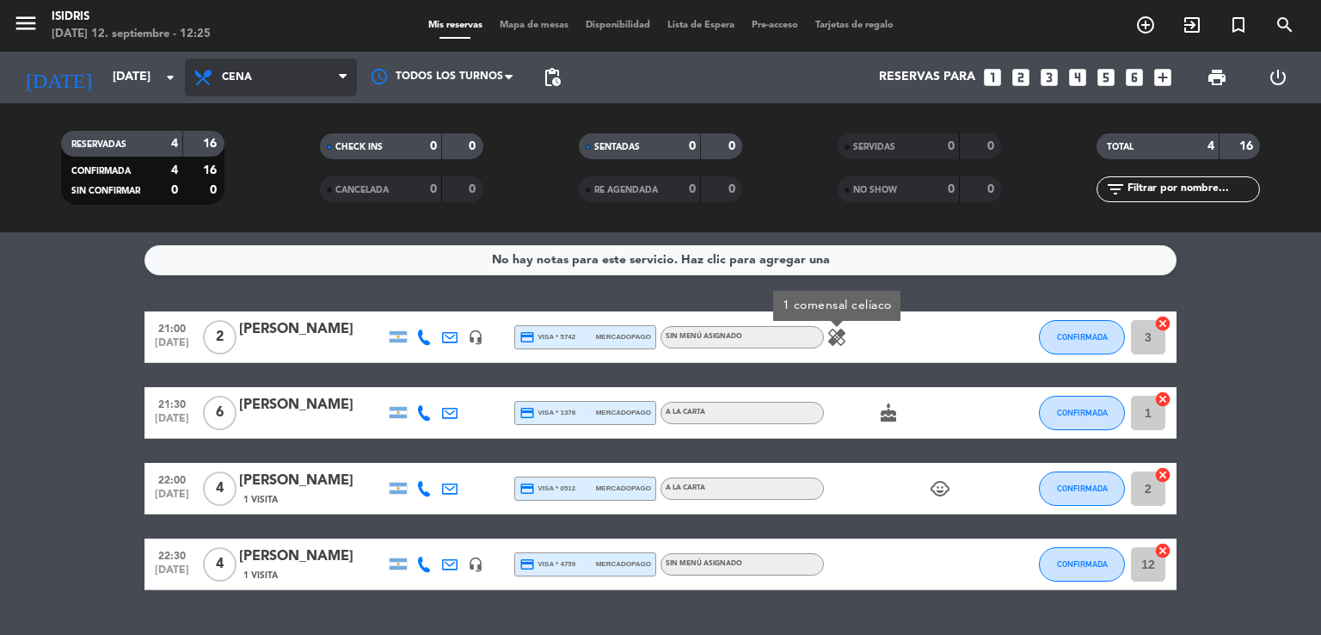
click at [266, 86] on span "Cena" at bounding box center [271, 77] width 172 height 38
click at [262, 185] on div "menu isidris [DATE] 12. septiembre - 12:25 Mis reservas Mapa de mesas Disponibi…" at bounding box center [660, 116] width 1321 height 232
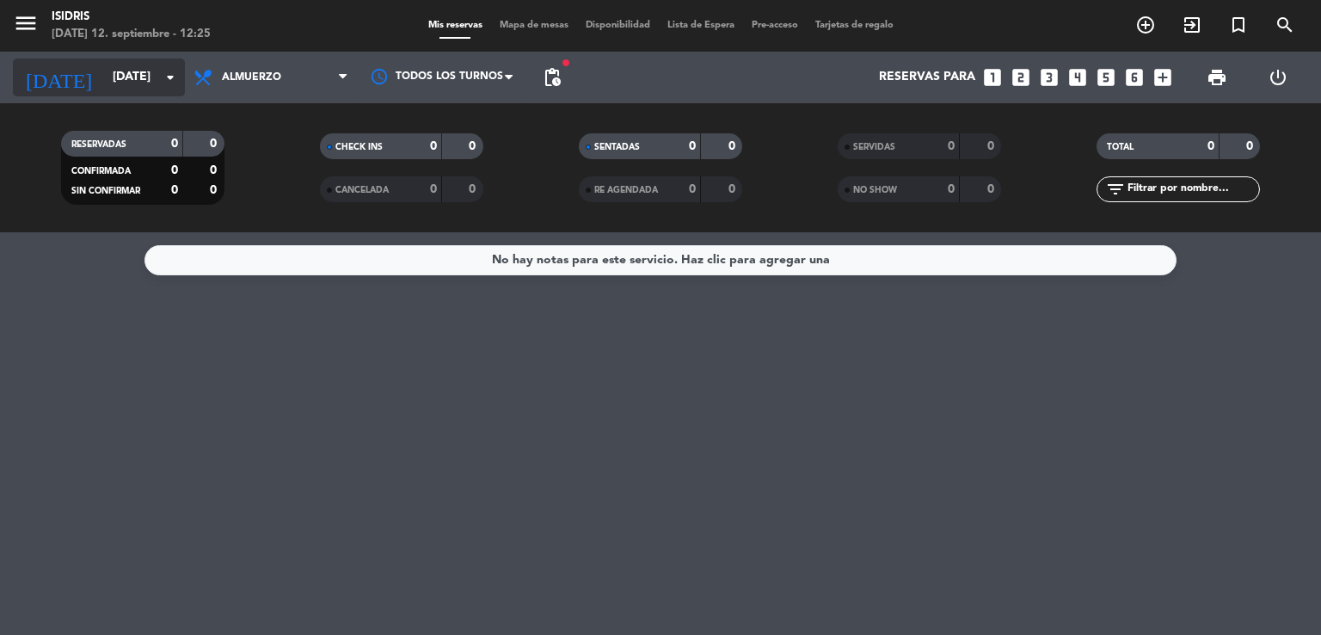
click at [113, 89] on input "[DATE]" at bounding box center [185, 77] width 163 height 31
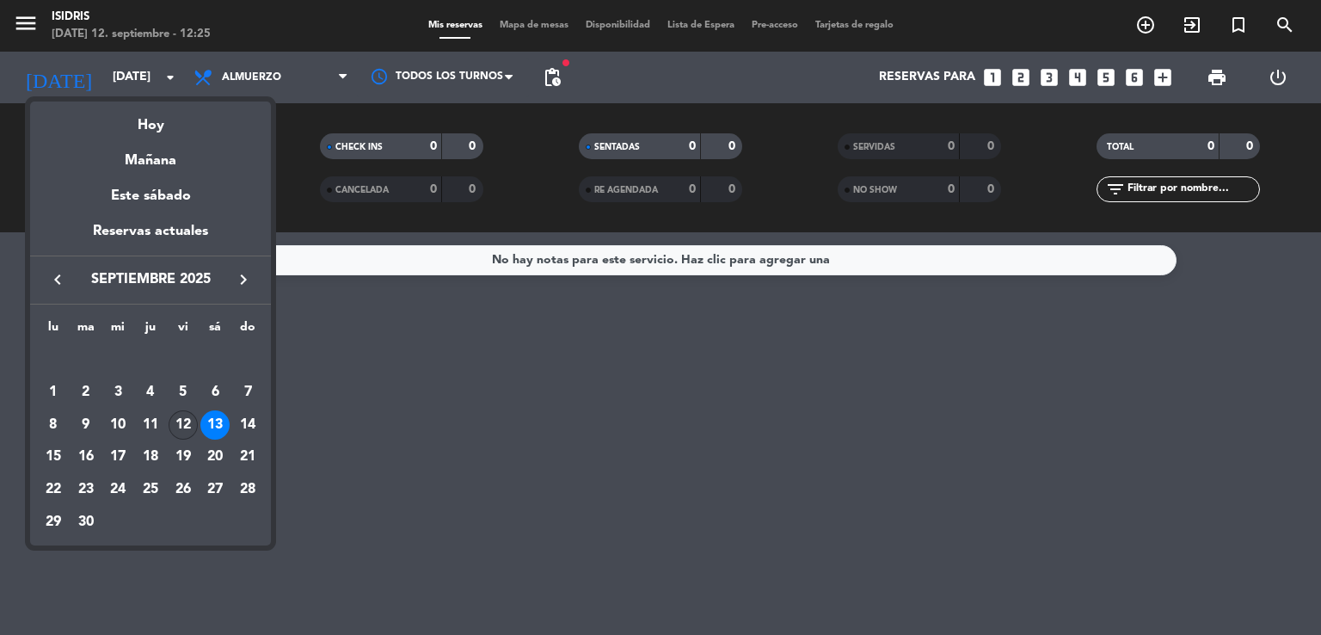
click at [184, 427] on div "12" at bounding box center [183, 424] width 29 height 29
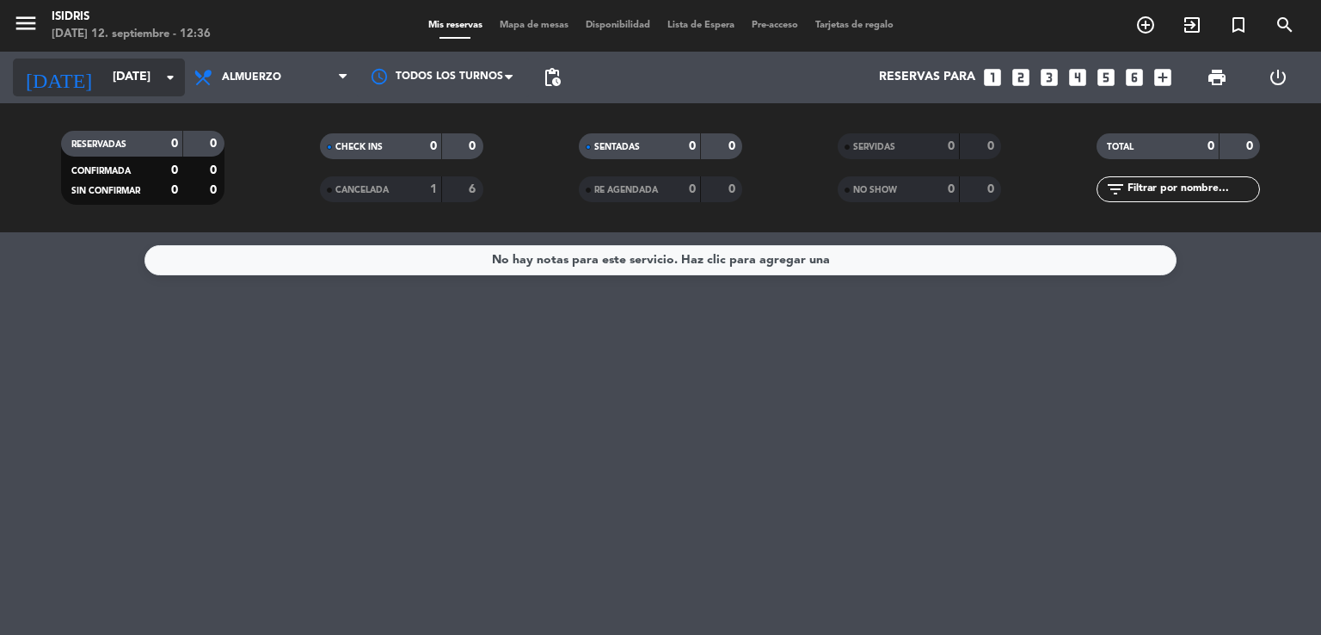
click at [151, 79] on input "[DATE]" at bounding box center [185, 77] width 163 height 31
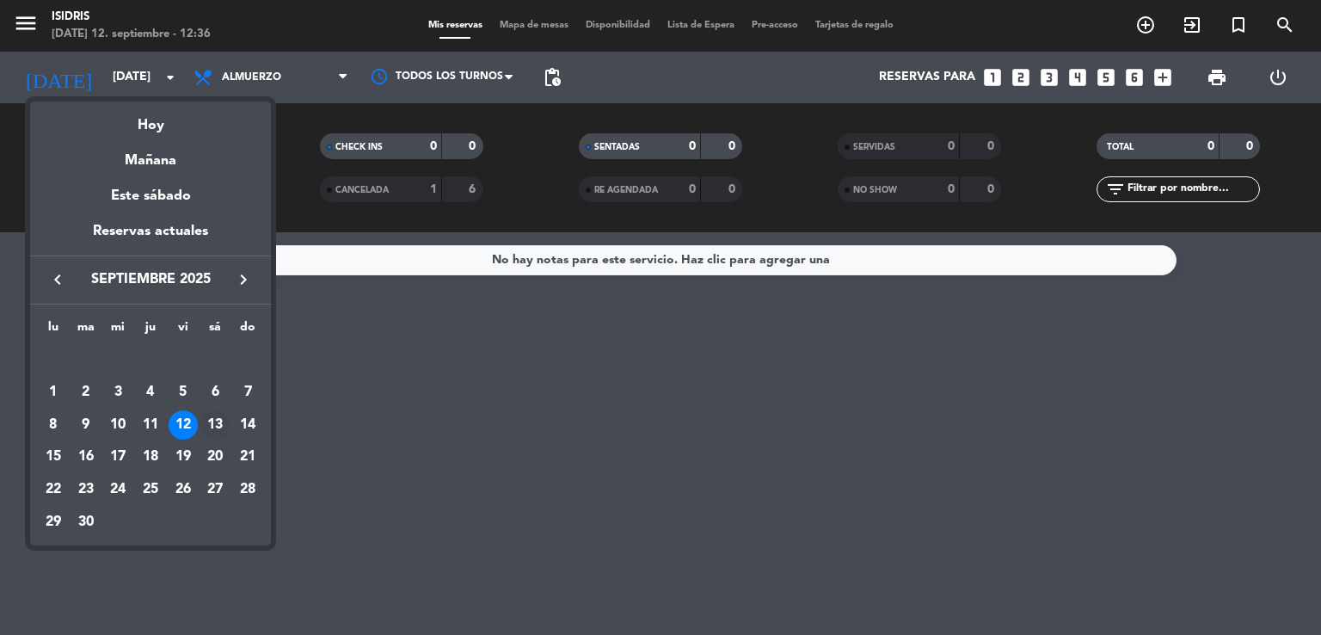
click at [215, 424] on div "13" at bounding box center [214, 424] width 29 height 29
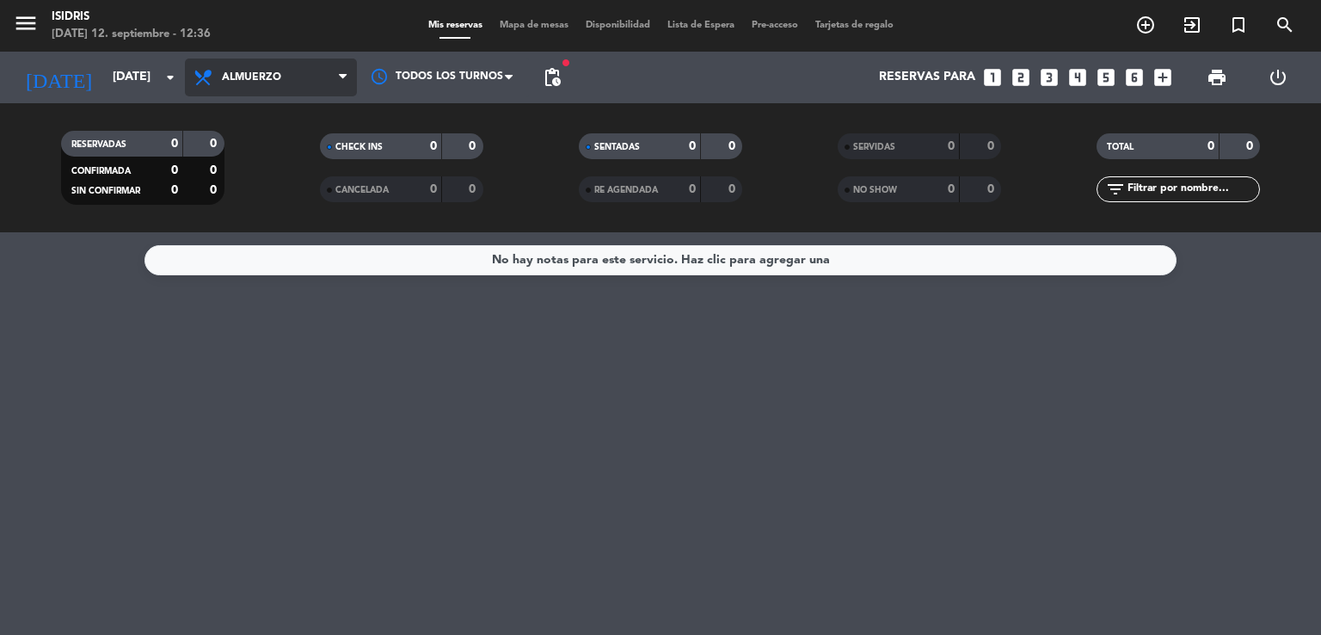
click at [274, 94] on span "Almuerzo" at bounding box center [271, 77] width 172 height 38
click at [292, 236] on ng-component "menu isidris [DATE] 12. septiembre - 12:36 Mis reservas Mapa de mesas Disponibi…" at bounding box center [660, 317] width 1321 height 635
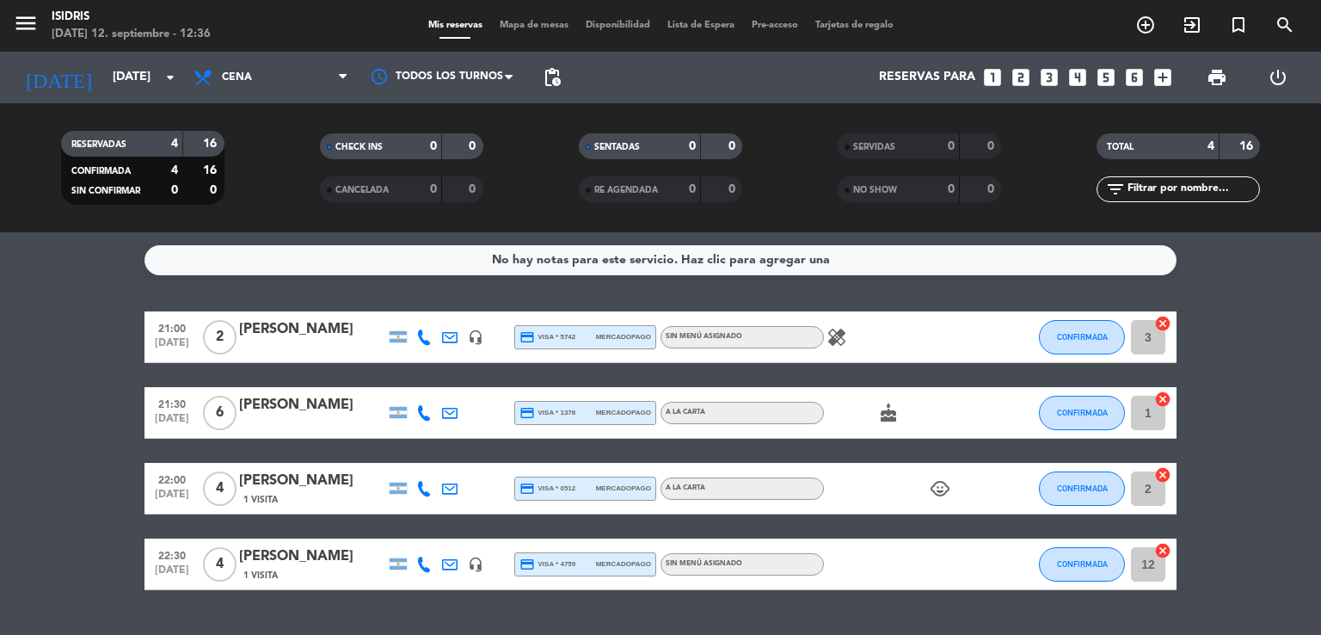
click at [121, 341] on bookings-row "21:00 [DATE] 2 [PERSON_NAME] headset_mic credit_card visa * 5742 mercadopago Si…" at bounding box center [660, 450] width 1321 height 279
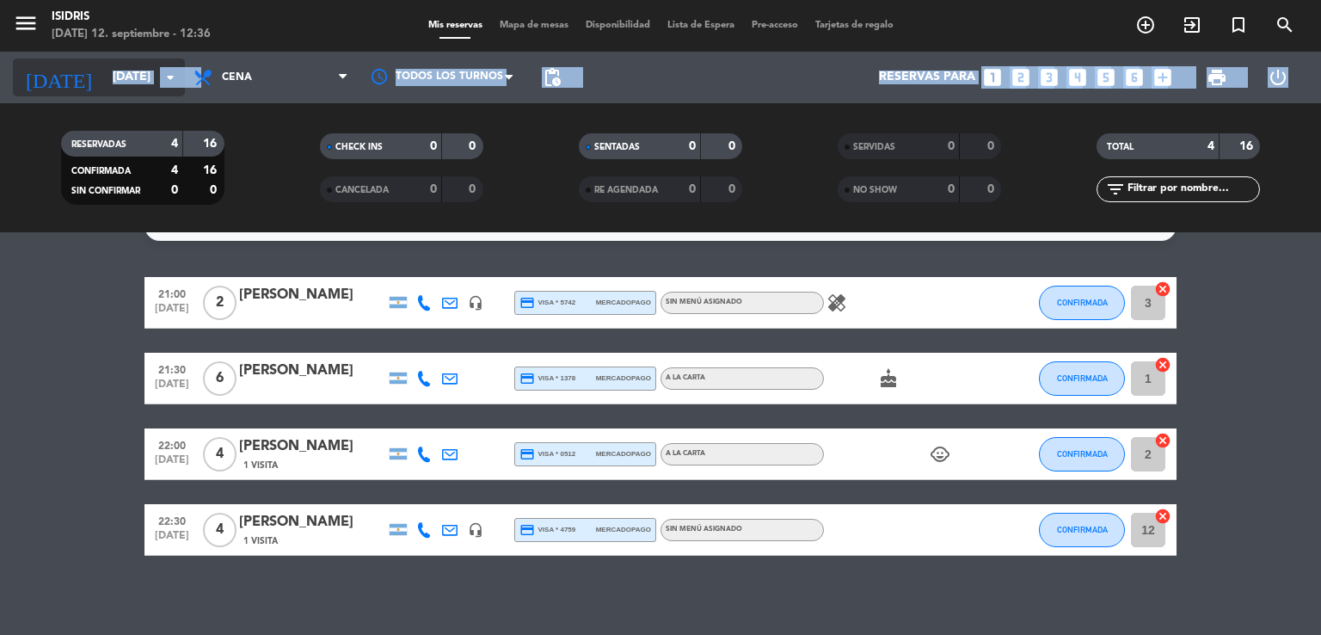
drag, startPoint x: 147, startPoint y: 109, endPoint x: 138, endPoint y: 92, distance: 19.2
click at [138, 92] on div "menu isidris [DATE] 12. septiembre - 12:36 Mis reservas Mapa de mesas Disponibi…" at bounding box center [660, 116] width 1321 height 232
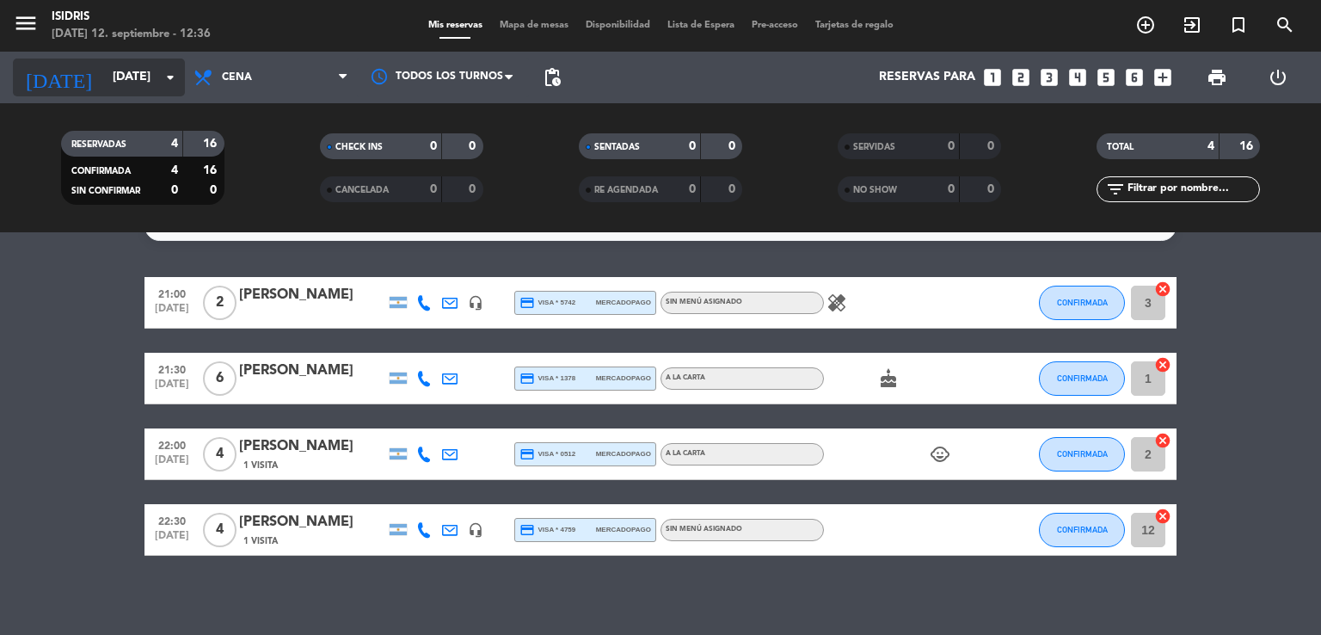
click at [138, 92] on input "[DATE]" at bounding box center [185, 77] width 163 height 31
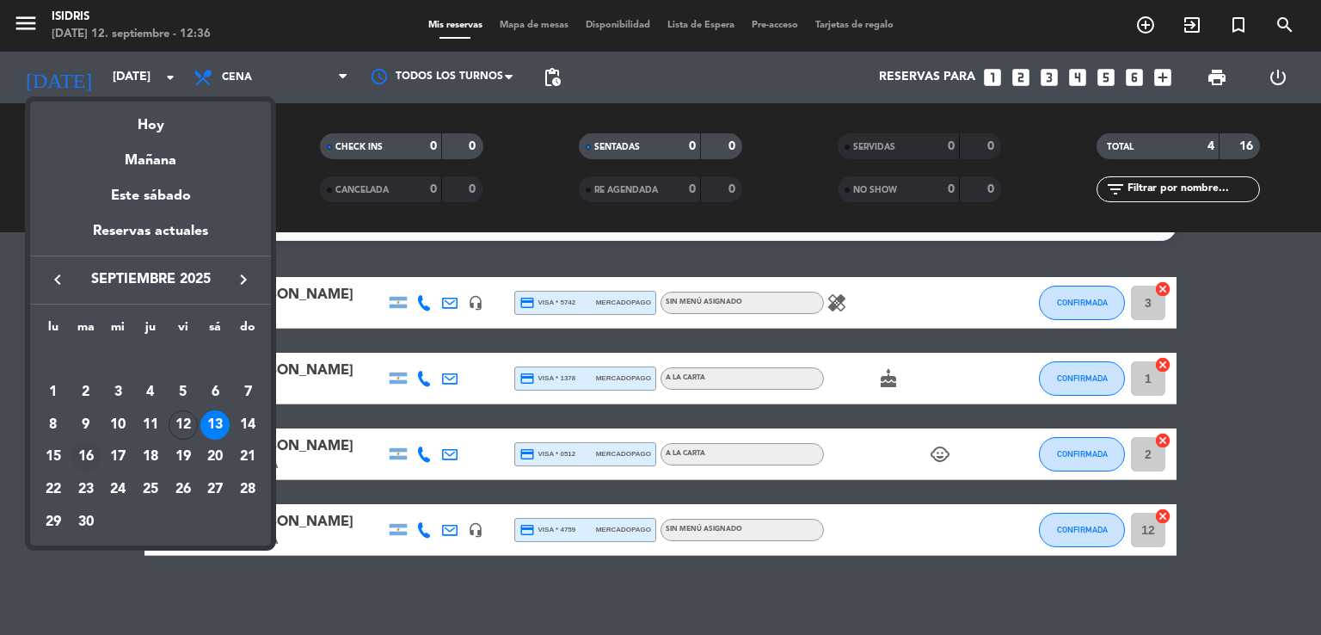
click at [95, 456] on div "16" at bounding box center [85, 456] width 29 height 29
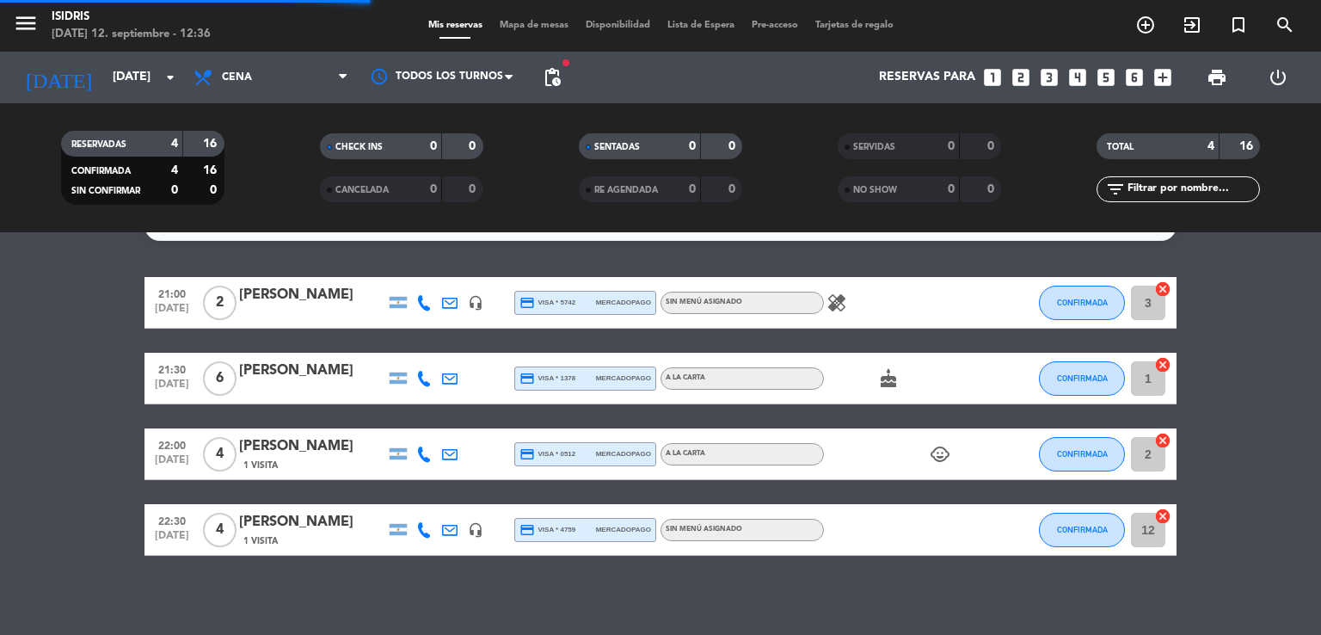
scroll to position [0, 0]
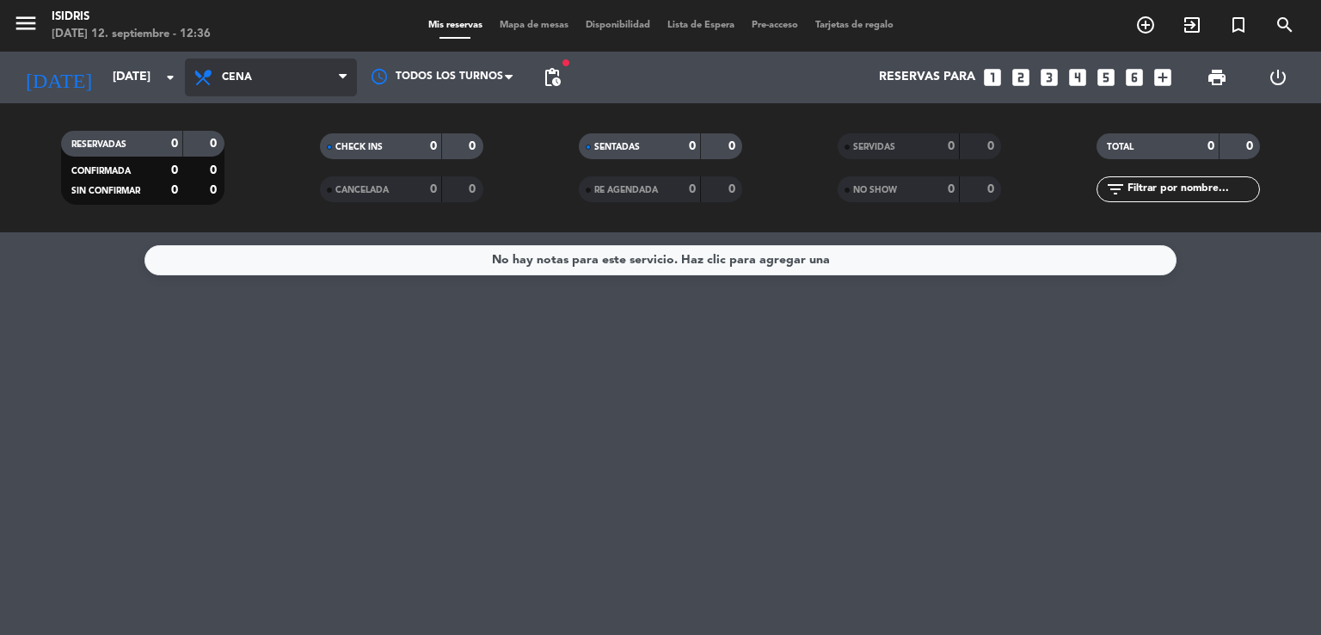
click at [294, 90] on span "Cena" at bounding box center [271, 77] width 172 height 38
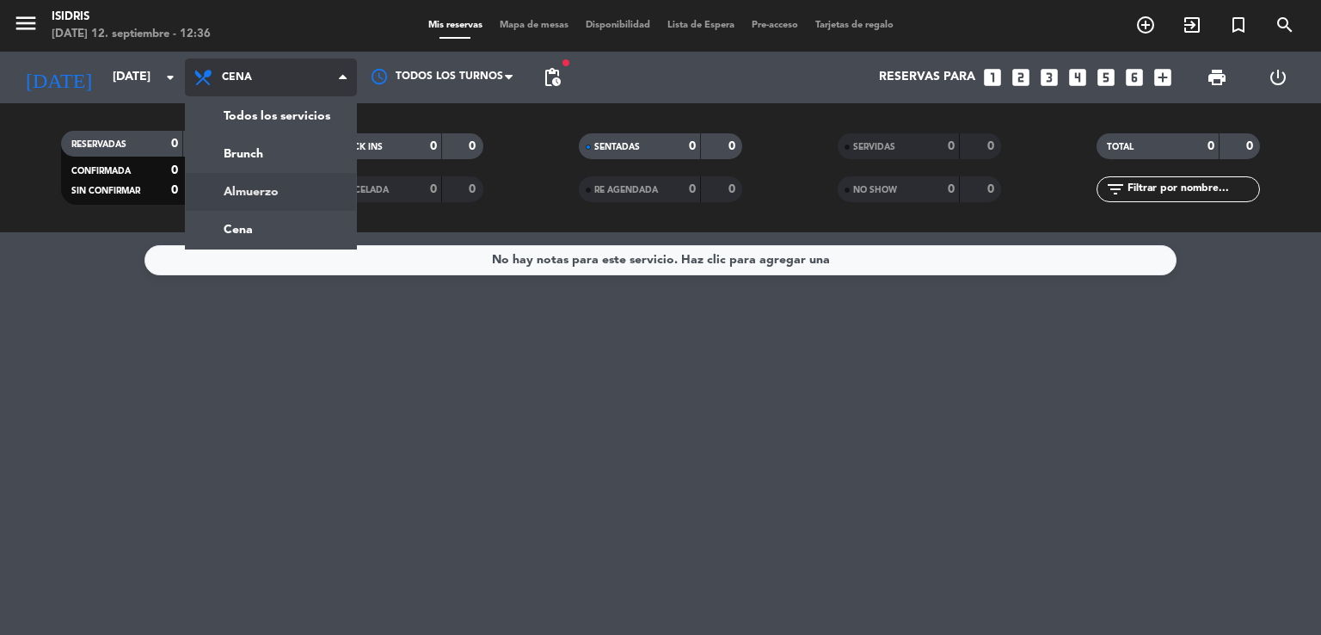
click at [277, 183] on div "menu isidris [DATE] 12. septiembre - 12:36 Mis reservas Mapa de mesas Disponibi…" at bounding box center [660, 116] width 1321 height 232
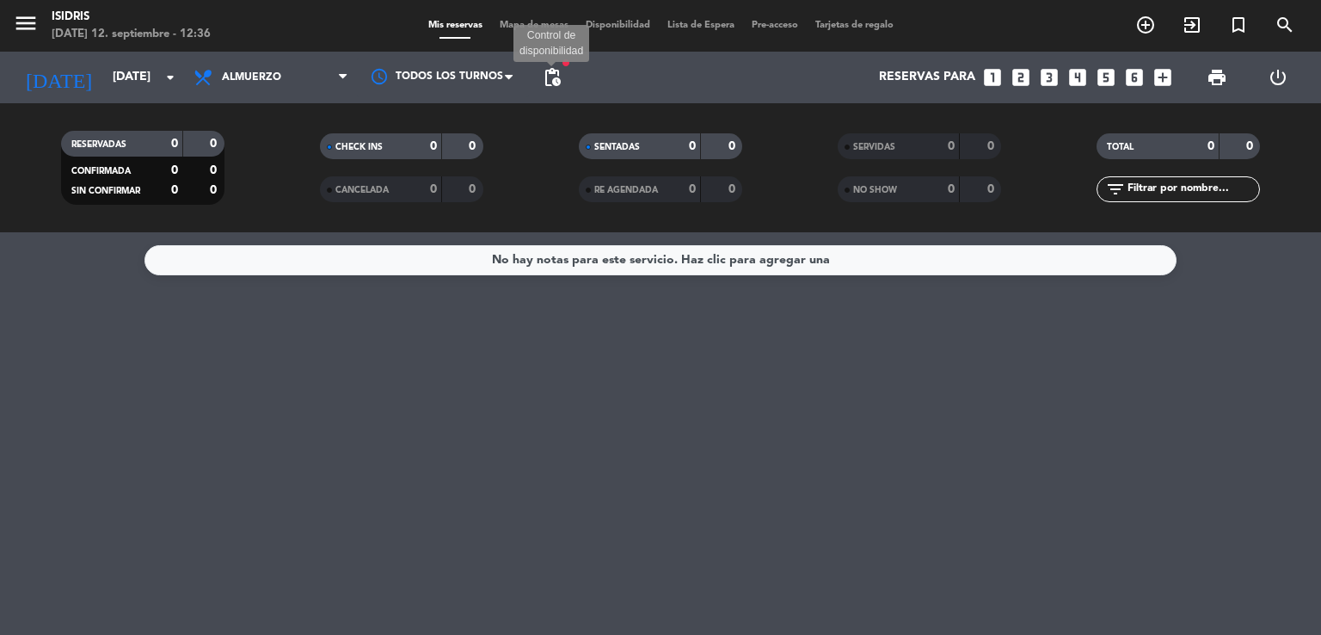
click at [554, 80] on span "pending_actions" at bounding box center [552, 77] width 21 height 21
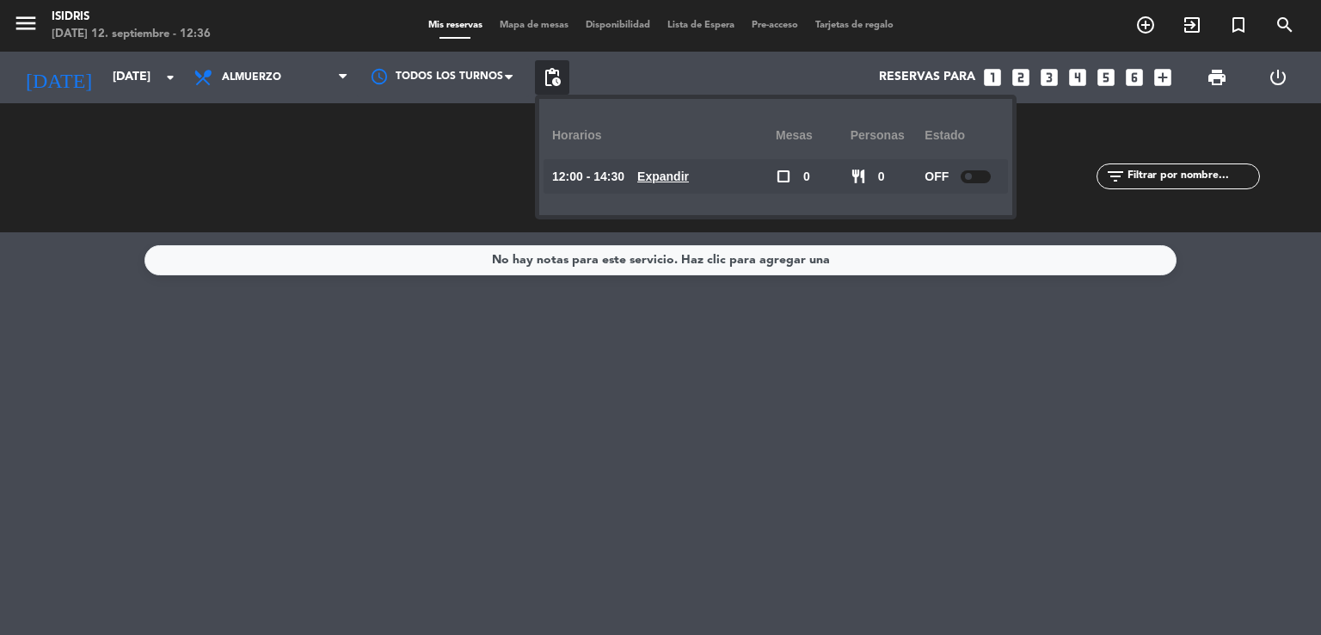
click at [554, 80] on span "pending_actions" at bounding box center [552, 77] width 21 height 21
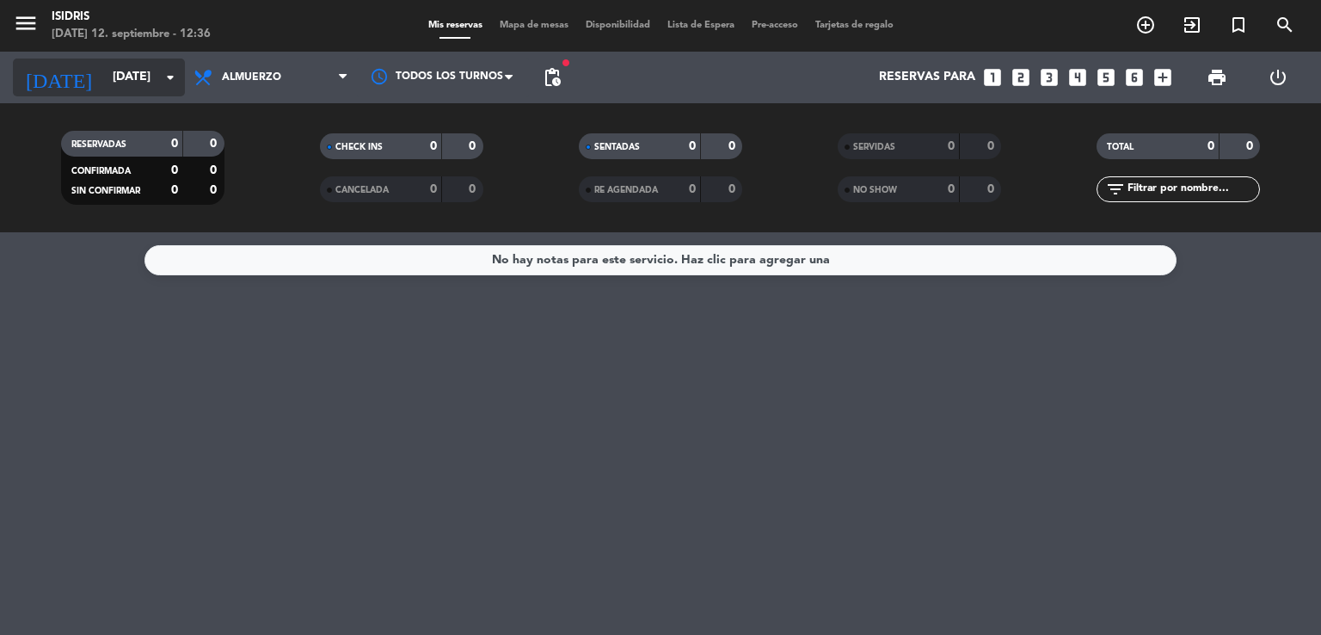
click at [143, 83] on input "[DATE]" at bounding box center [185, 77] width 163 height 31
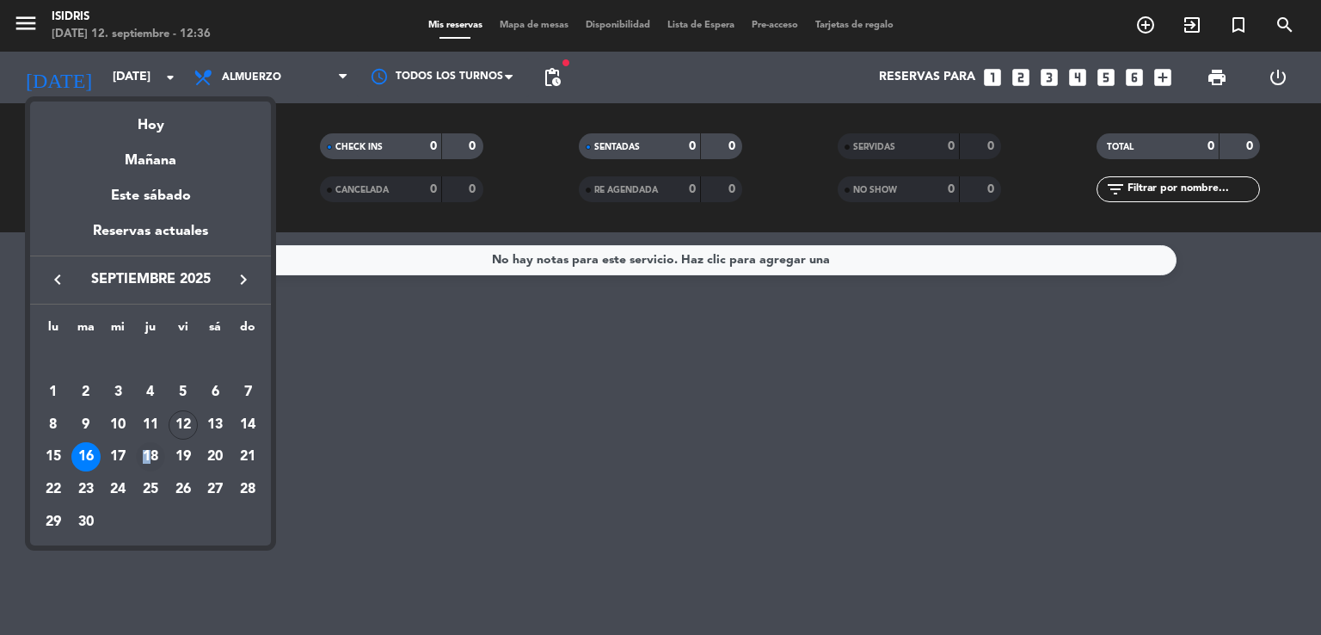
drag, startPoint x: 173, startPoint y: 457, endPoint x: 146, endPoint y: 465, distance: 28.0
click at [146, 465] on div "18" at bounding box center [150, 456] width 29 height 29
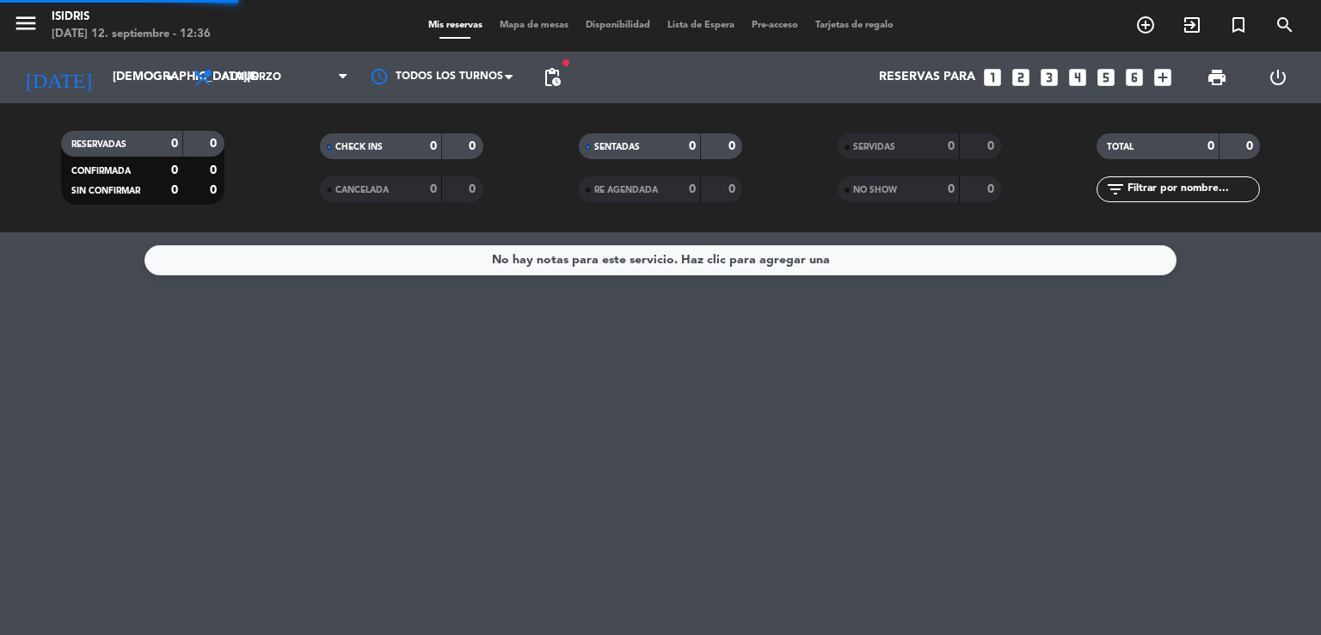
click at [146, 465] on div "No hay notas para este servicio. Haz clic para agregar una" at bounding box center [660, 433] width 1321 height 402
click at [298, 63] on span "Almuerzo" at bounding box center [271, 77] width 172 height 38
click at [272, 230] on div "menu isidris [DATE] 12. septiembre - 12:36 Mis reservas Mapa de mesas Disponibi…" at bounding box center [660, 116] width 1321 height 232
click at [161, 90] on input "[DEMOGRAPHIC_DATA][DATE]" at bounding box center [185, 77] width 163 height 31
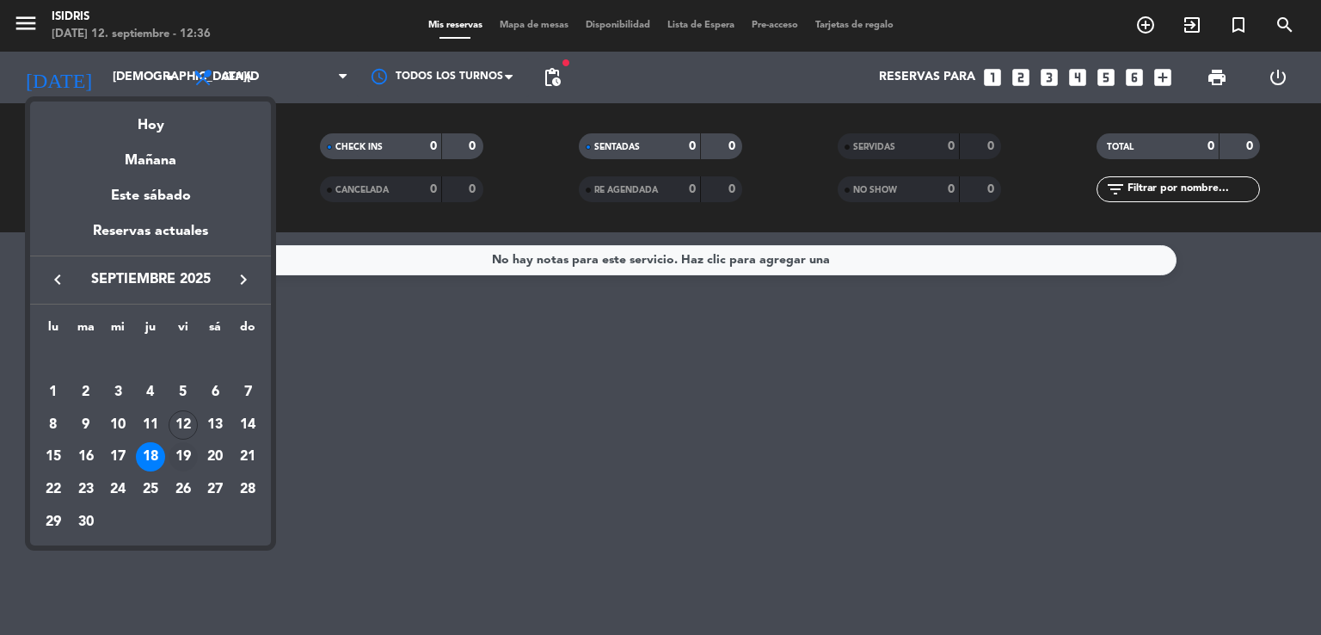
click at [190, 448] on div "19" at bounding box center [183, 456] width 29 height 29
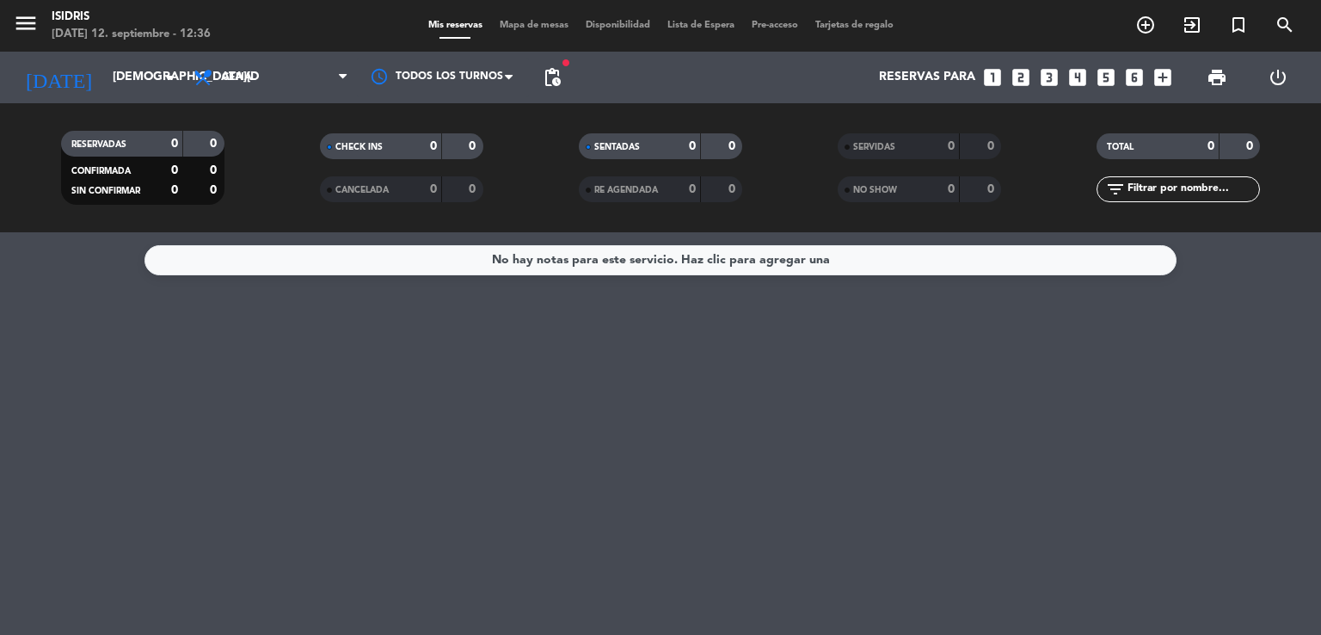
type input "[DATE]"
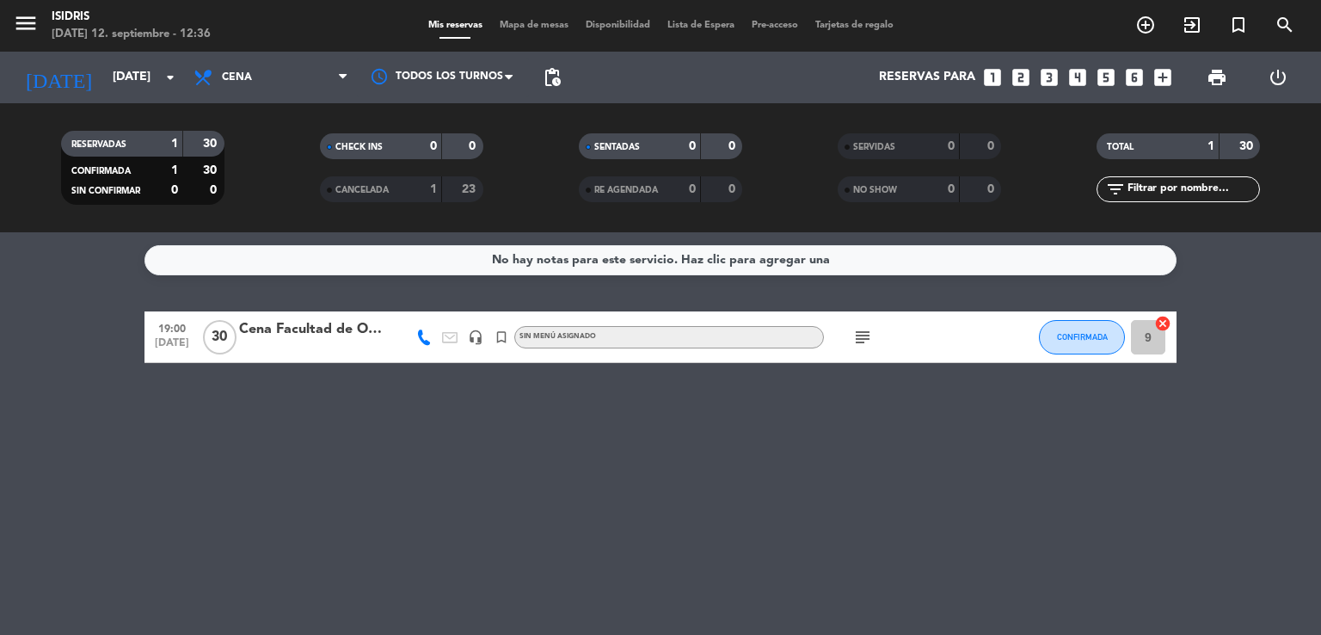
click at [346, 323] on div "Cena Facultad de Odontologia" at bounding box center [312, 329] width 146 height 22
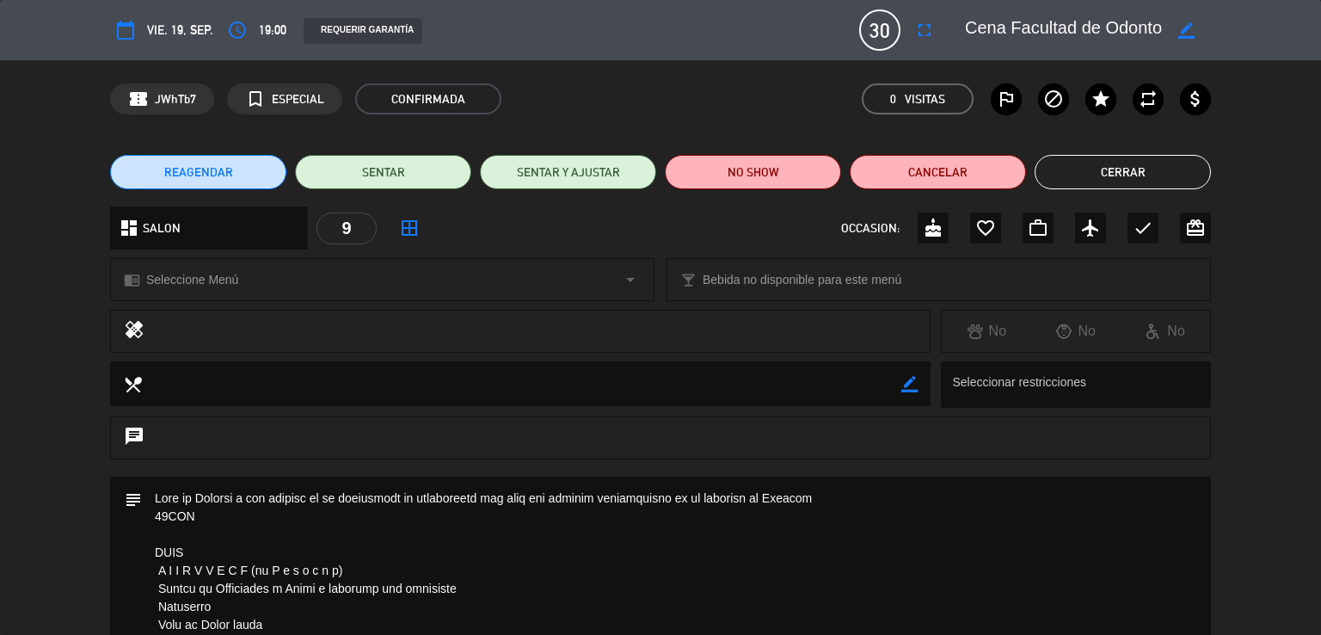
click at [88, 334] on div "healing No No No" at bounding box center [660, 336] width 1321 height 52
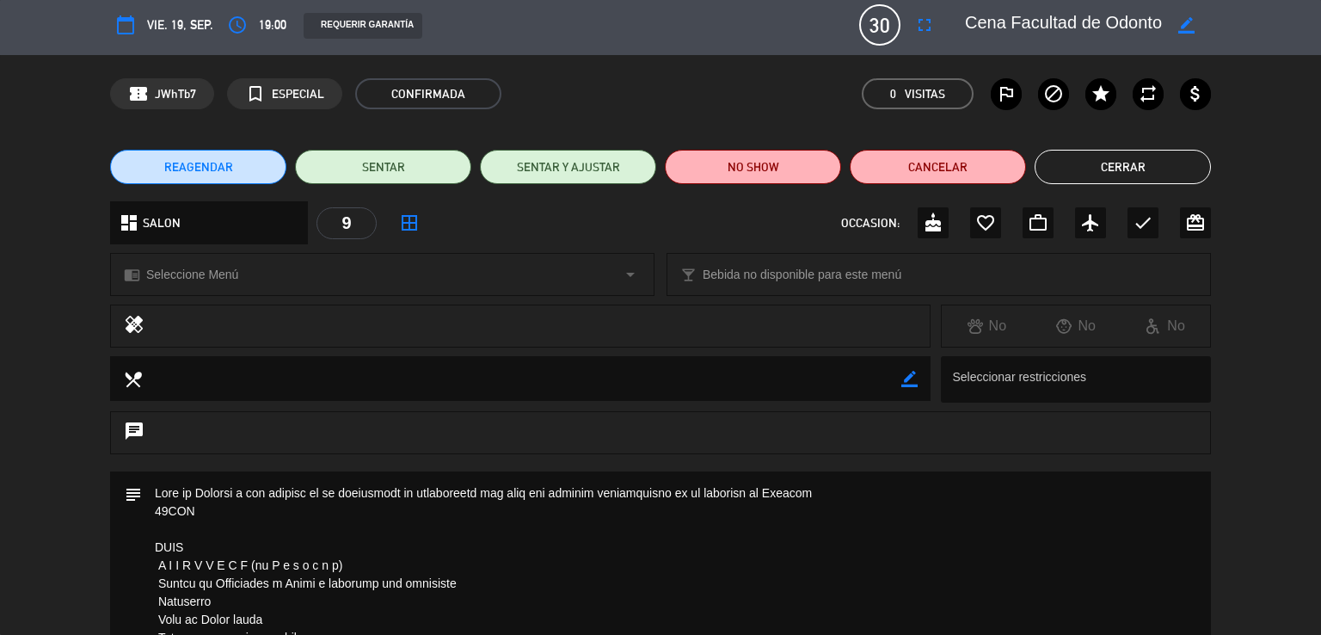
scroll to position [6, 0]
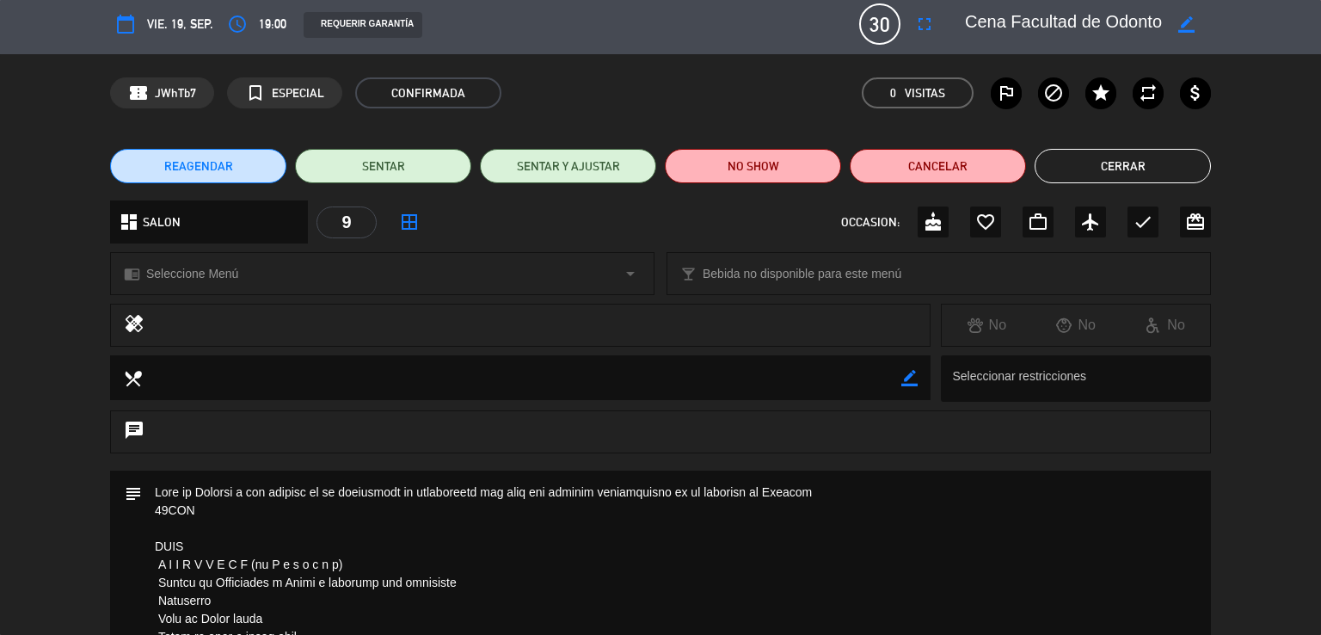
type input "[EMAIL_ADDRESS][DOMAIN_NAME]"
